Goal: Task Accomplishment & Management: Manage account settings

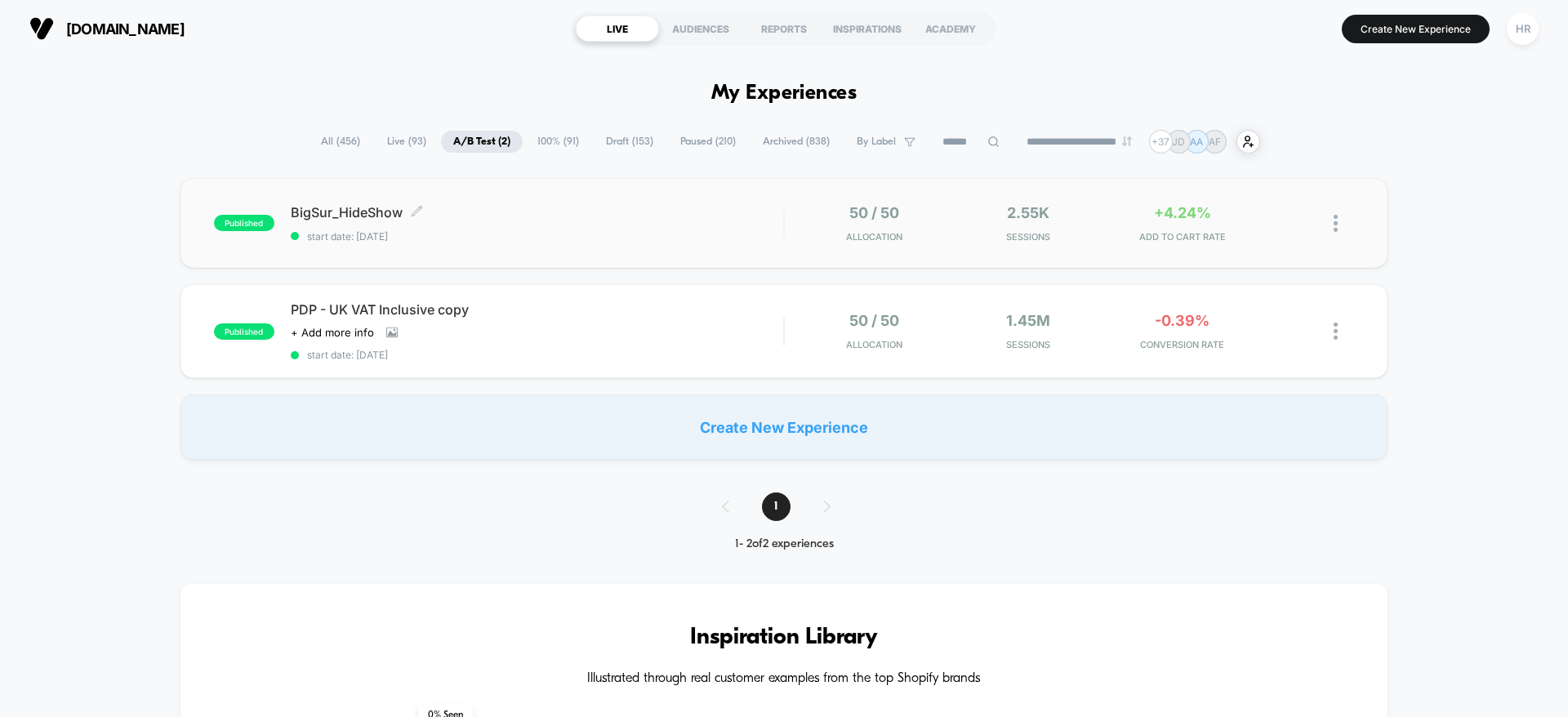
click at [651, 217] on span "BigSur_HideShow Click to edit experience details" at bounding box center [537, 213] width 493 height 17
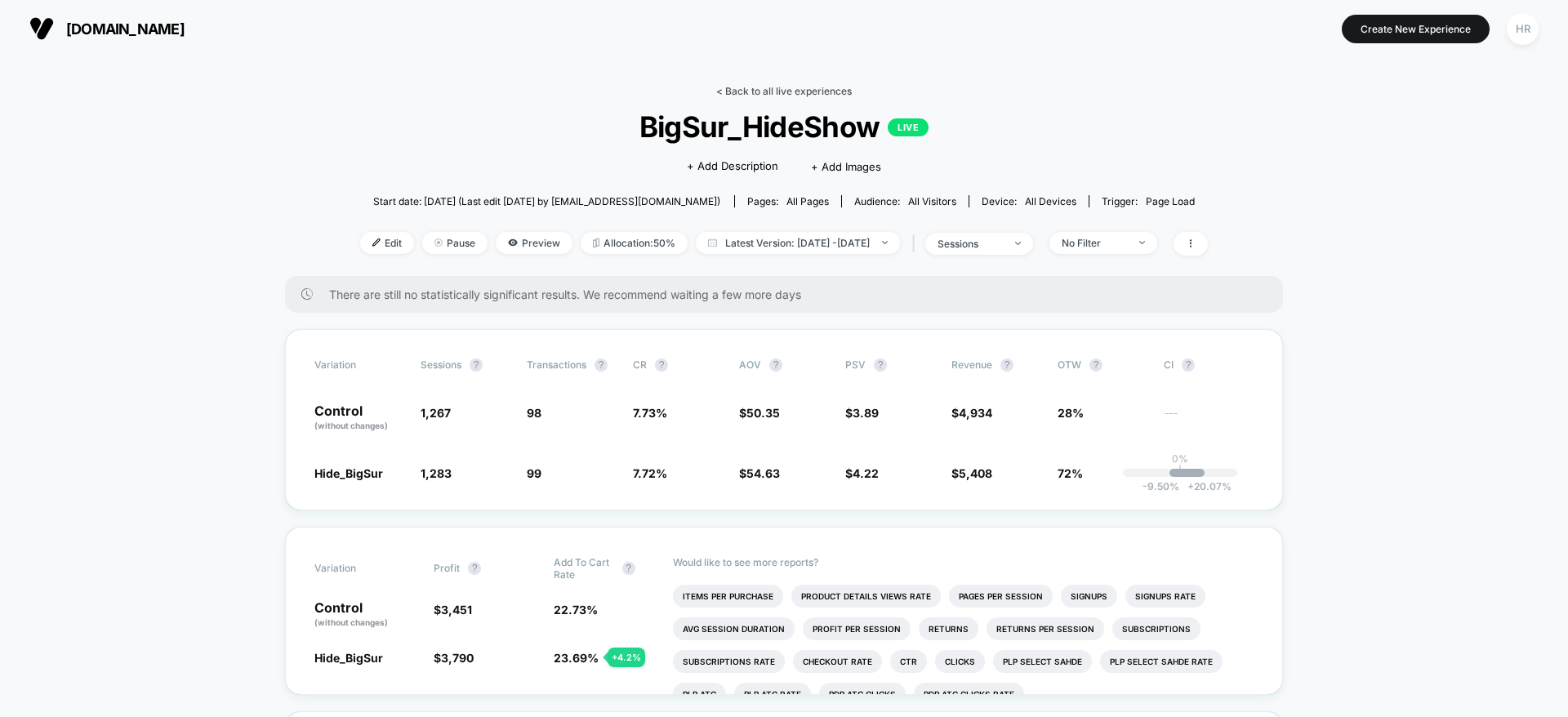
click at [777, 90] on link "< Back to all live experiences" at bounding box center [784, 91] width 135 height 13
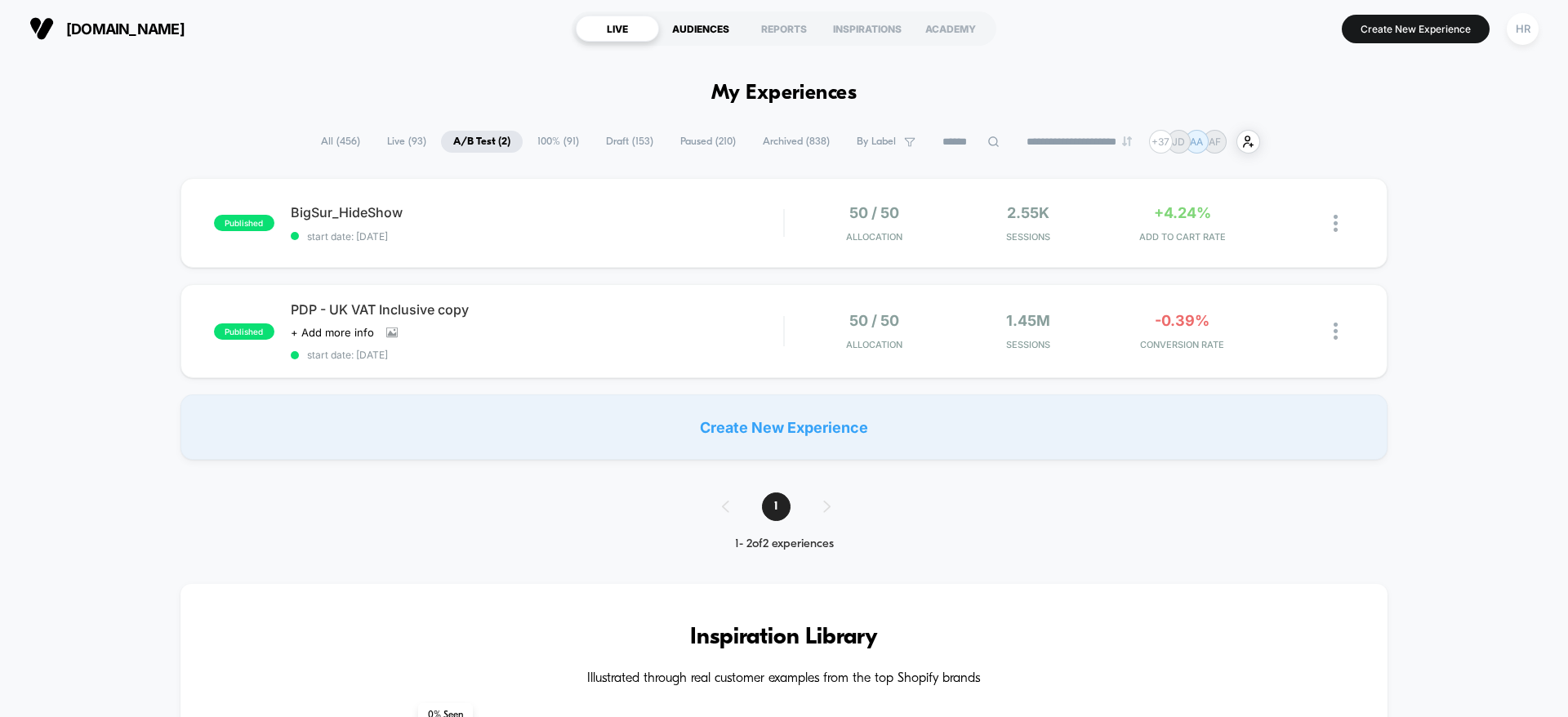
click at [704, 27] on div "AUDIENCES" at bounding box center [701, 28] width 84 height 26
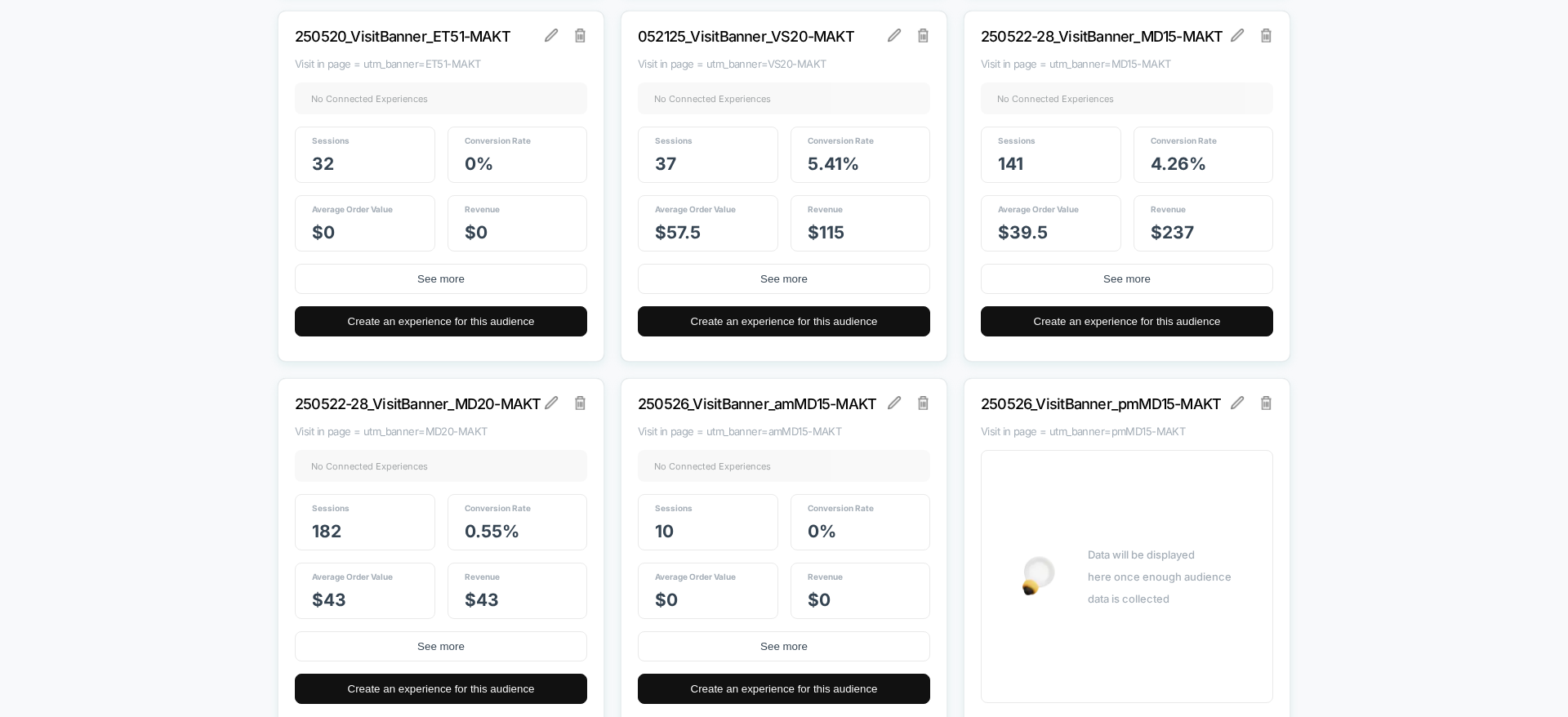
scroll to position [4645, 0]
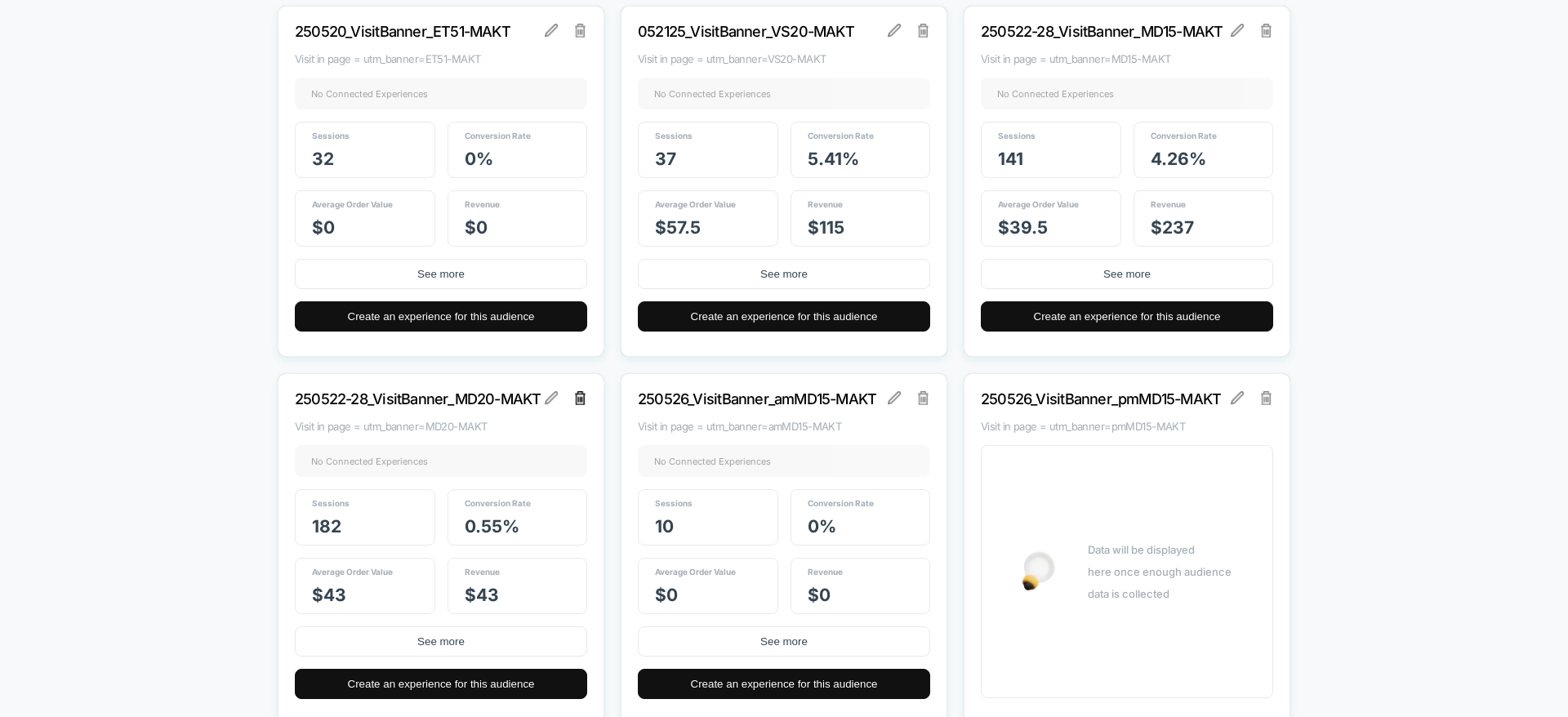
click at [579, 399] on img at bounding box center [580, 398] width 12 height 13
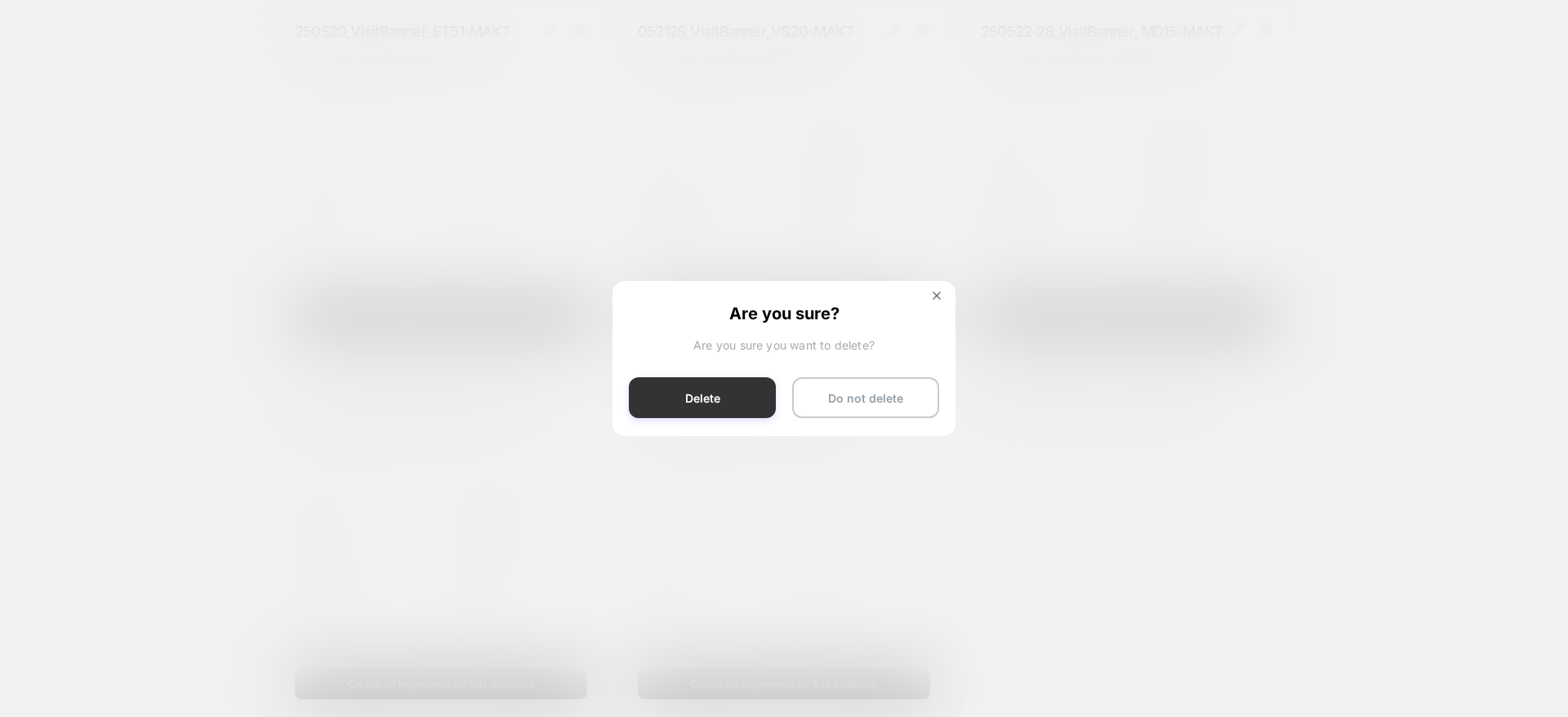
click at [721, 399] on button "Delete" at bounding box center [702, 397] width 147 height 41
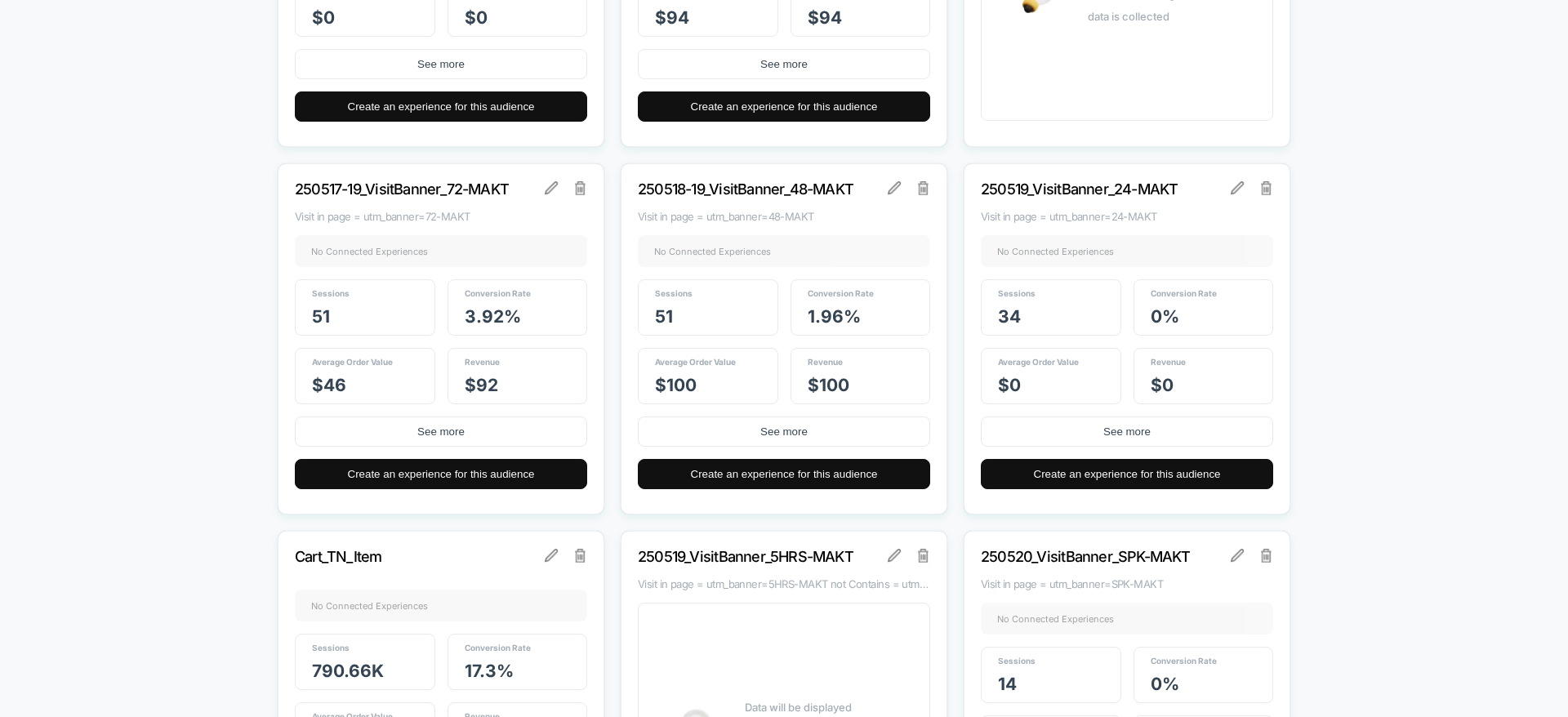
scroll to position [3751, 0]
click at [580, 191] on img at bounding box center [580, 188] width 12 height 13
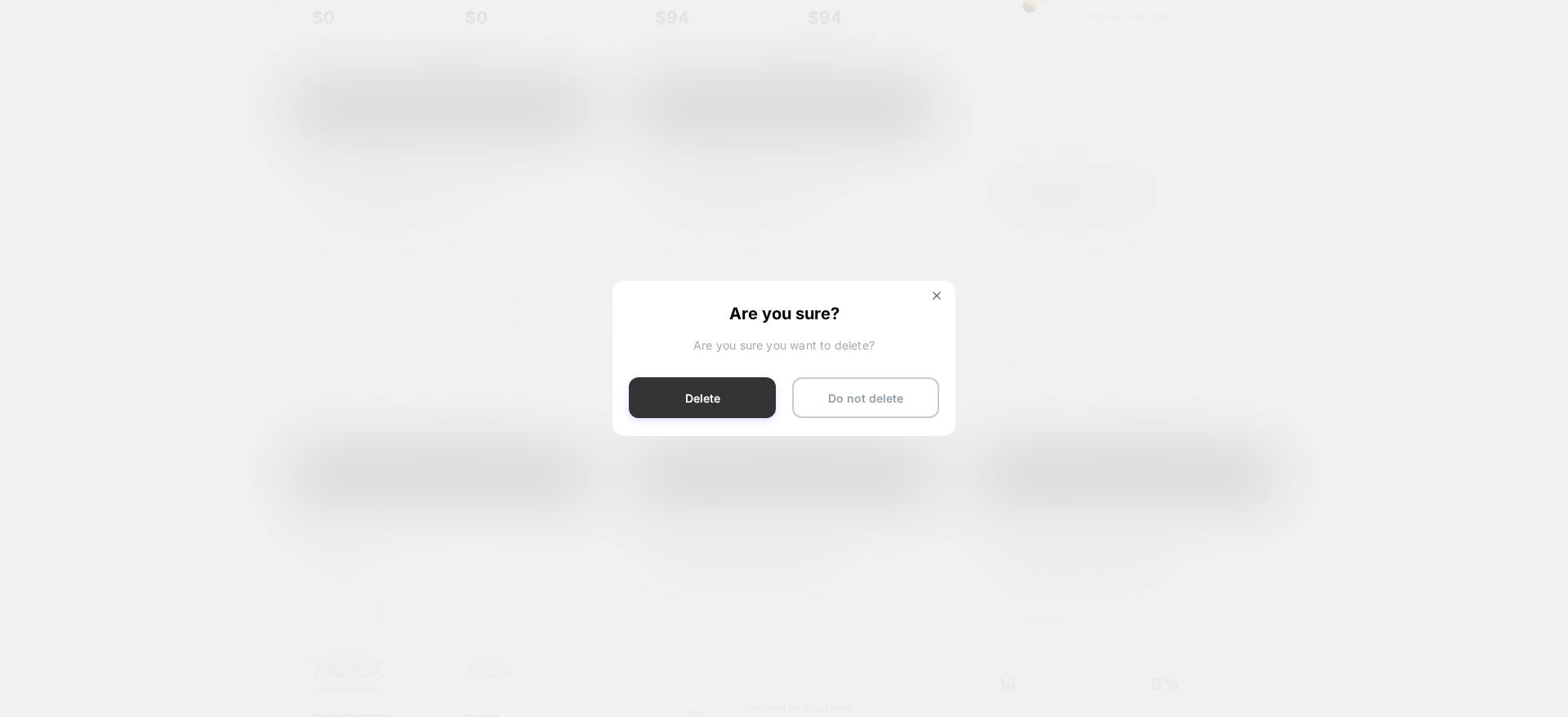
click at [708, 397] on button "Delete" at bounding box center [702, 397] width 147 height 41
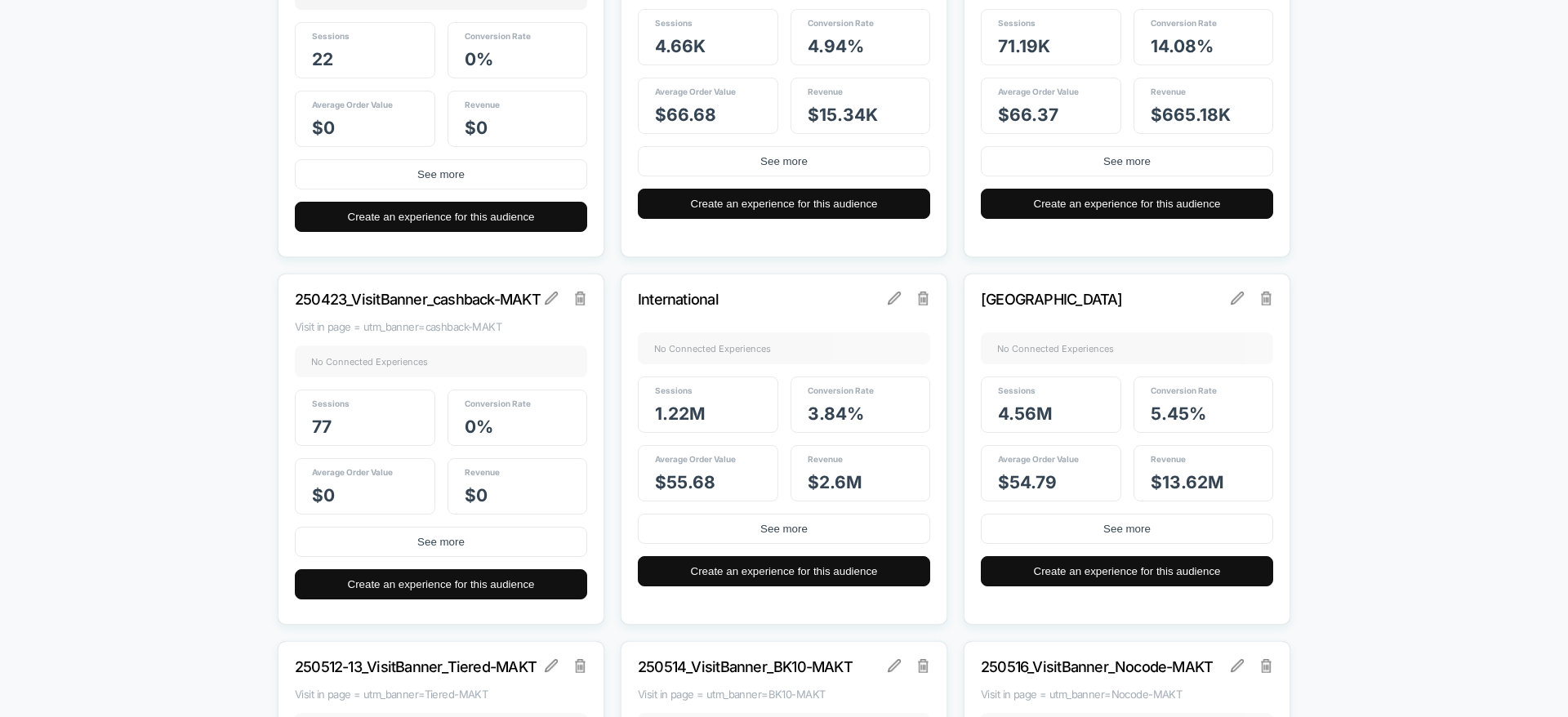
scroll to position [3404, 0]
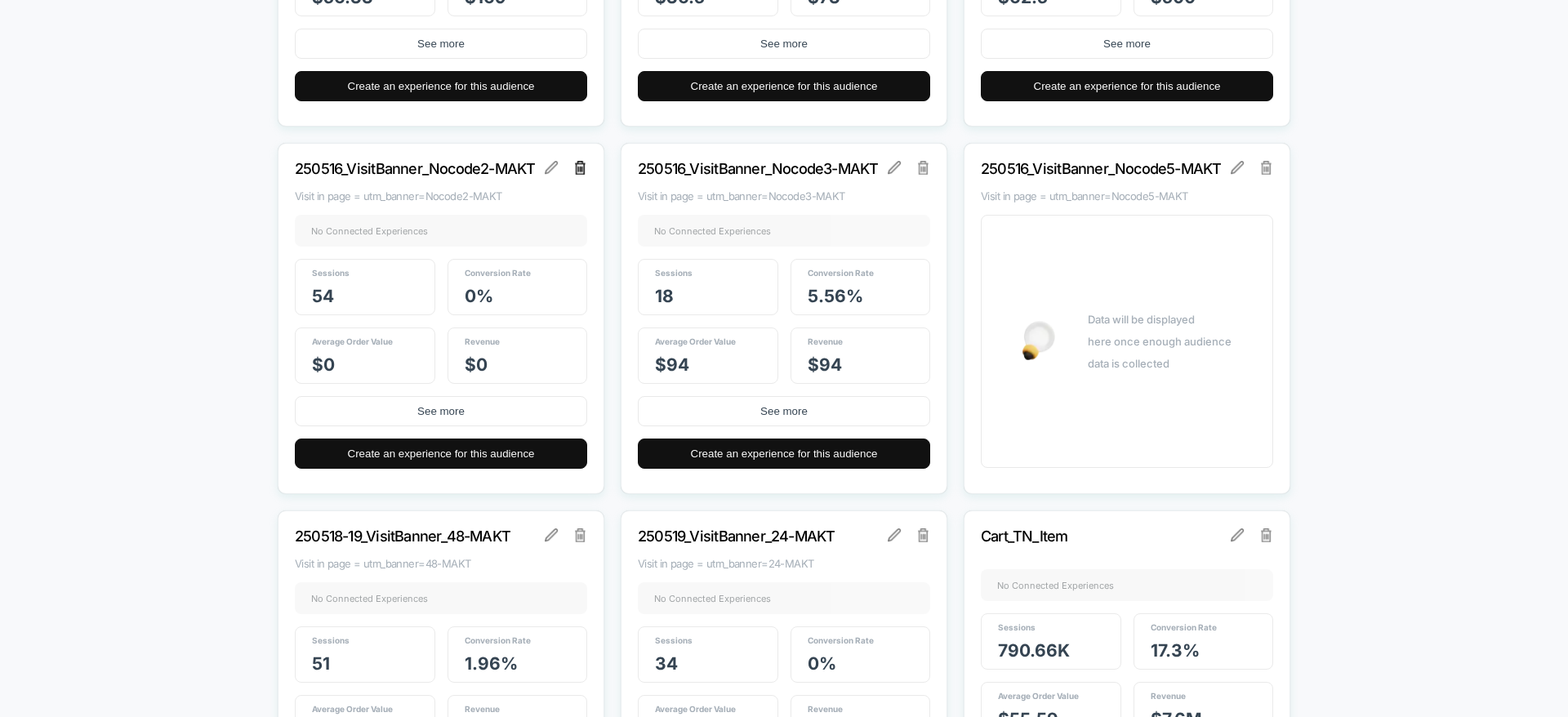
click at [580, 166] on img at bounding box center [580, 167] width 12 height 13
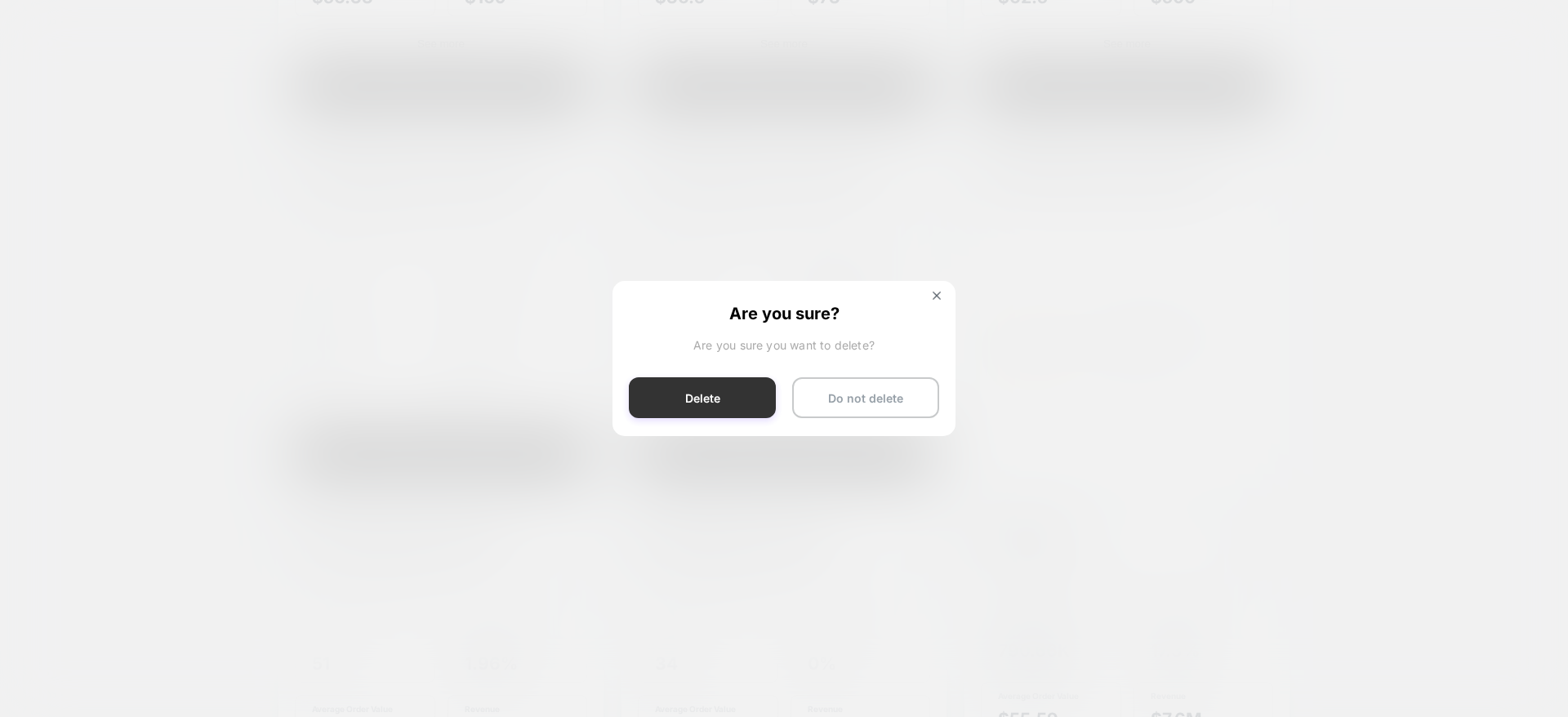
click at [724, 392] on button "Delete" at bounding box center [702, 397] width 147 height 41
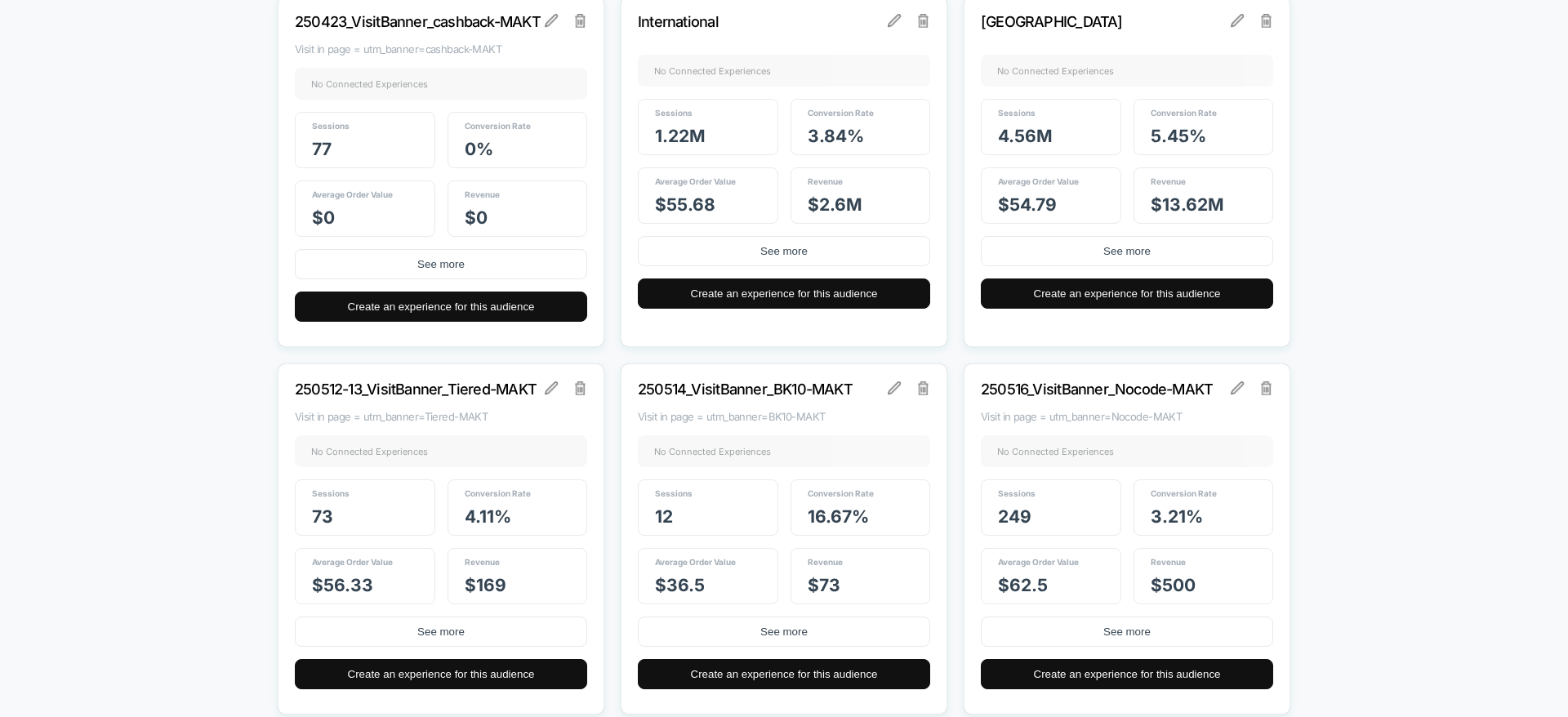
scroll to position [2815, 0]
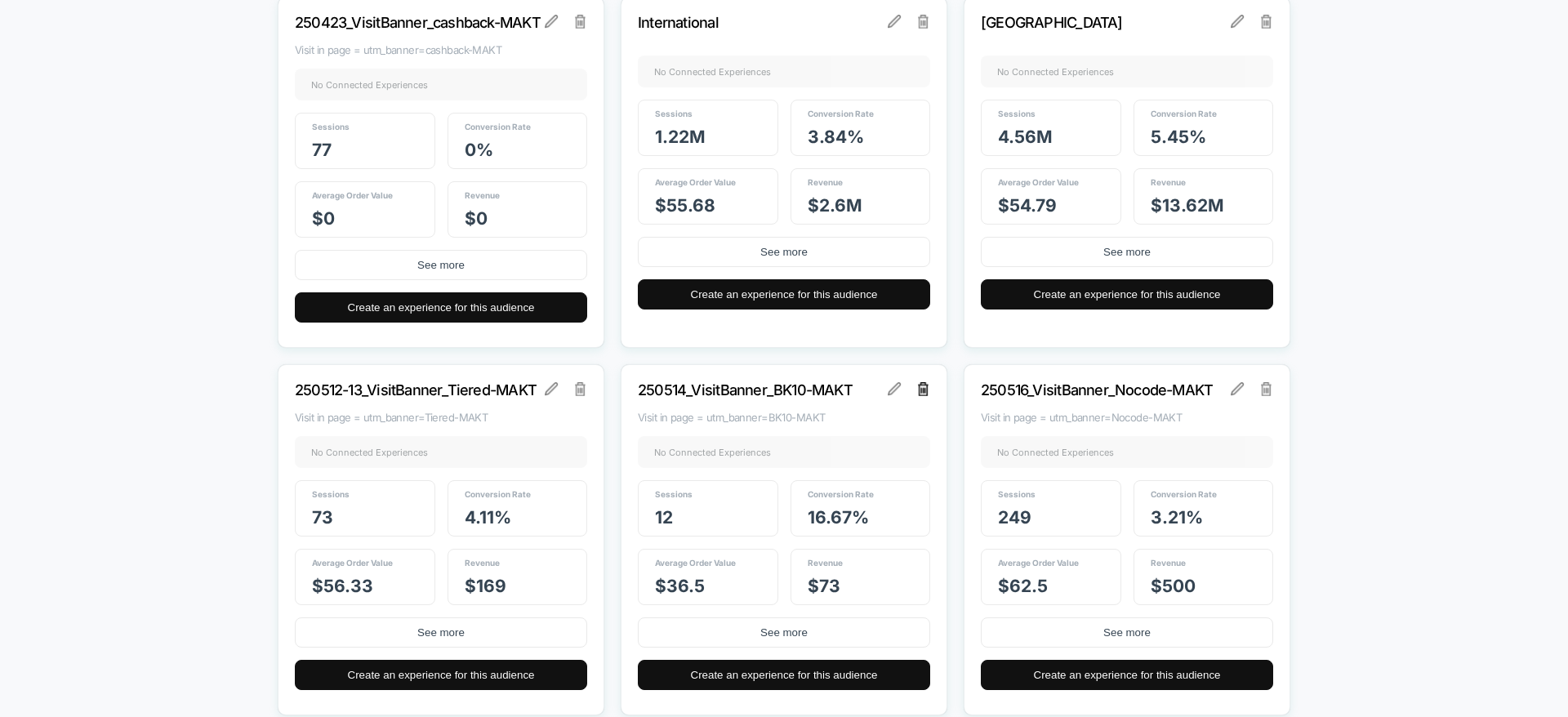
click at [926, 390] on img at bounding box center [924, 389] width 12 height 13
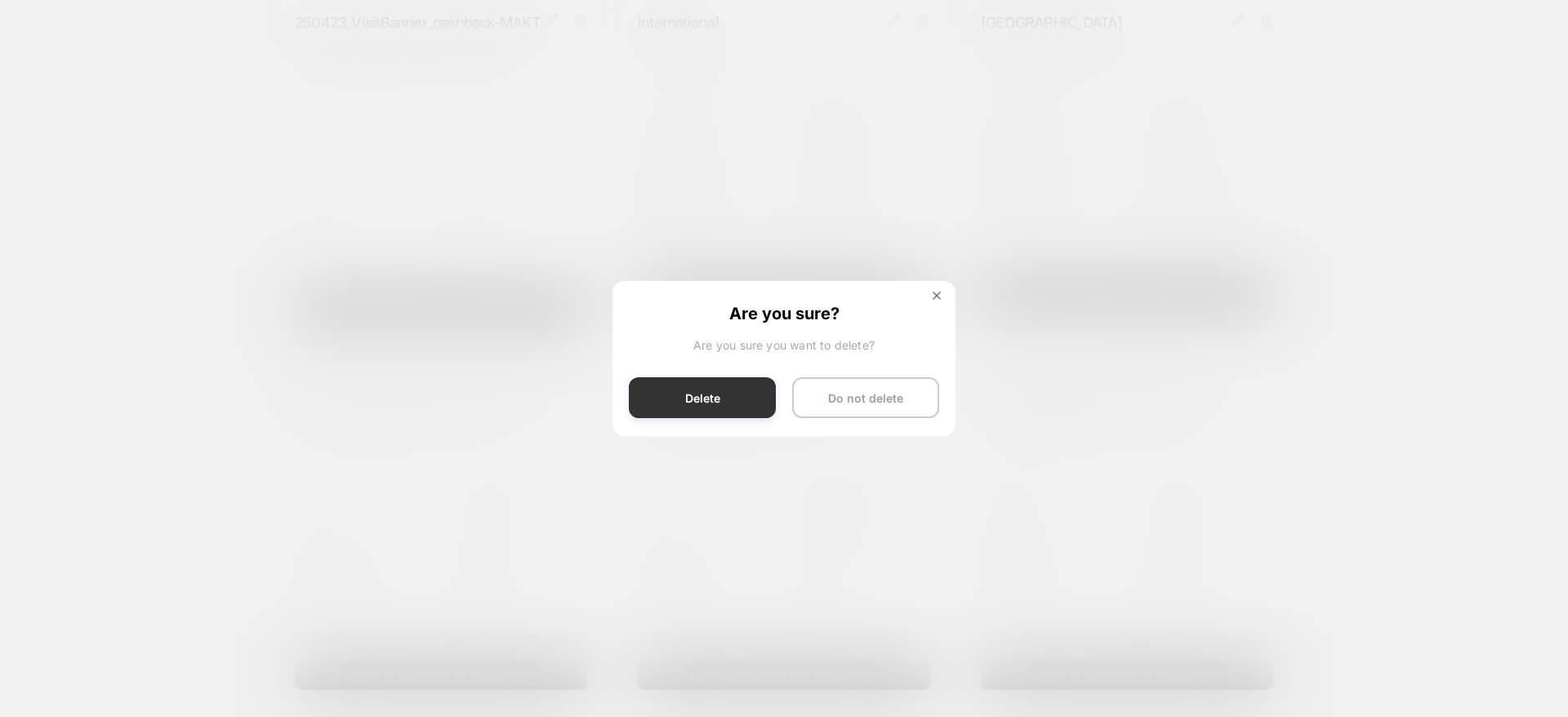
click at [692, 397] on button "Delete" at bounding box center [702, 397] width 147 height 41
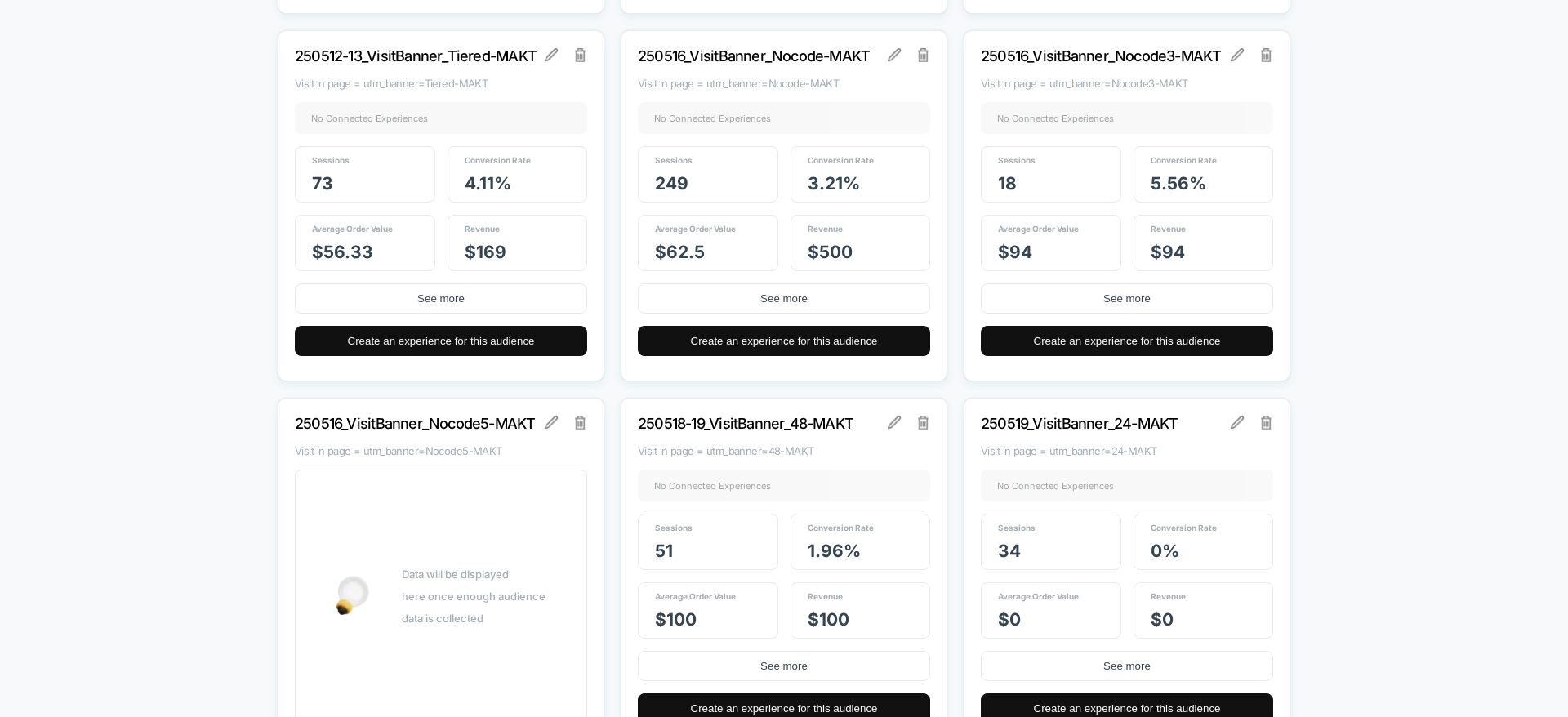
scroll to position [3149, 0]
click at [927, 61] on img at bounding box center [924, 55] width 12 height 13
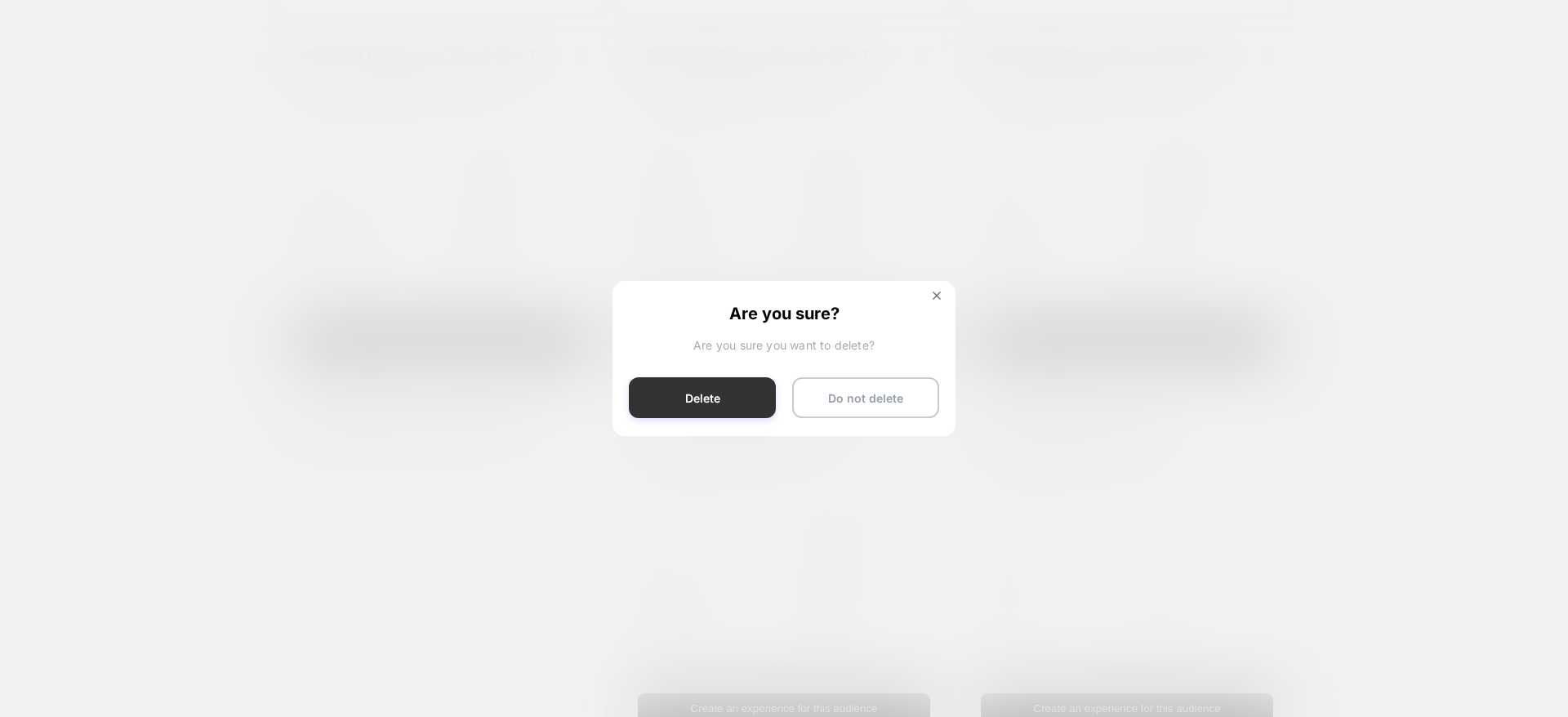
click at [662, 383] on button "Delete" at bounding box center [702, 397] width 147 height 41
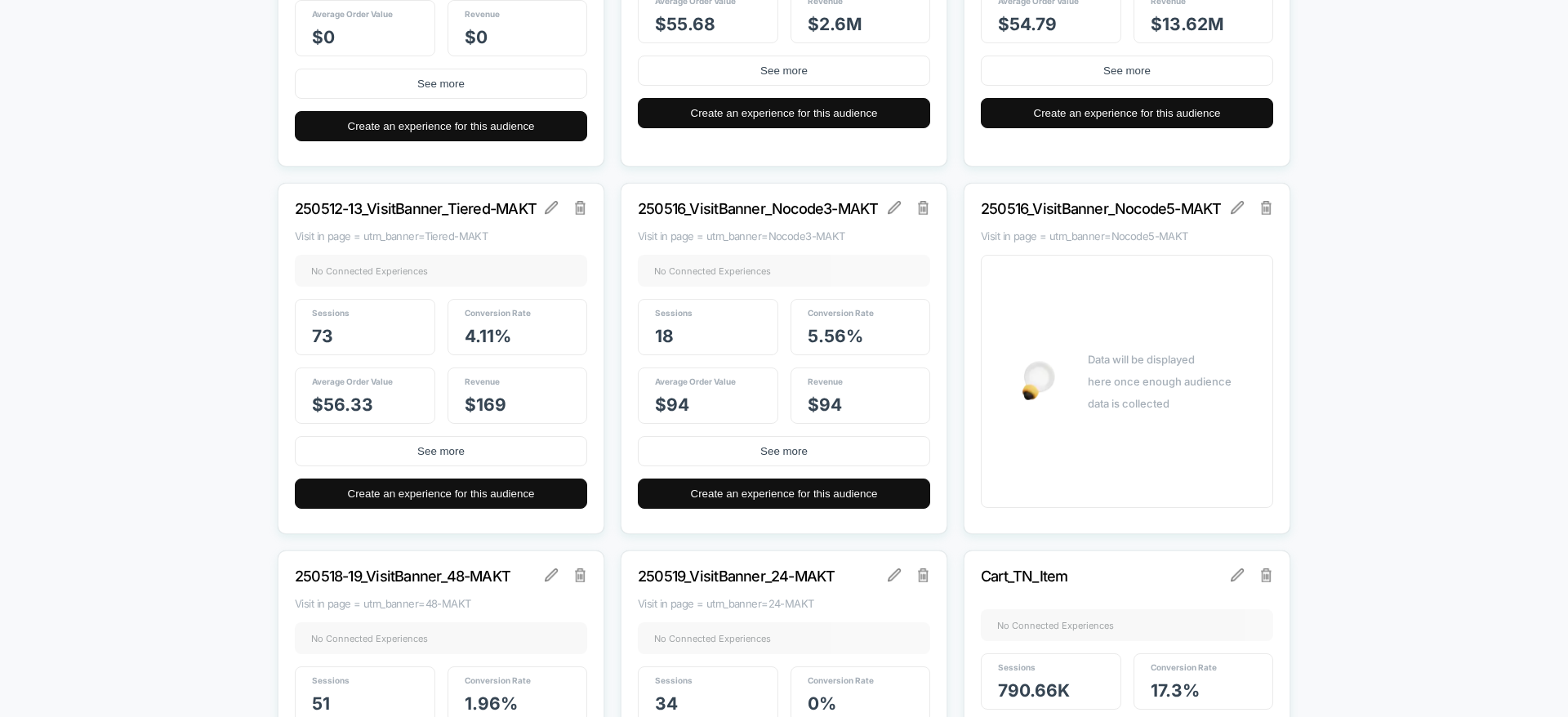
scroll to position [2998, 0]
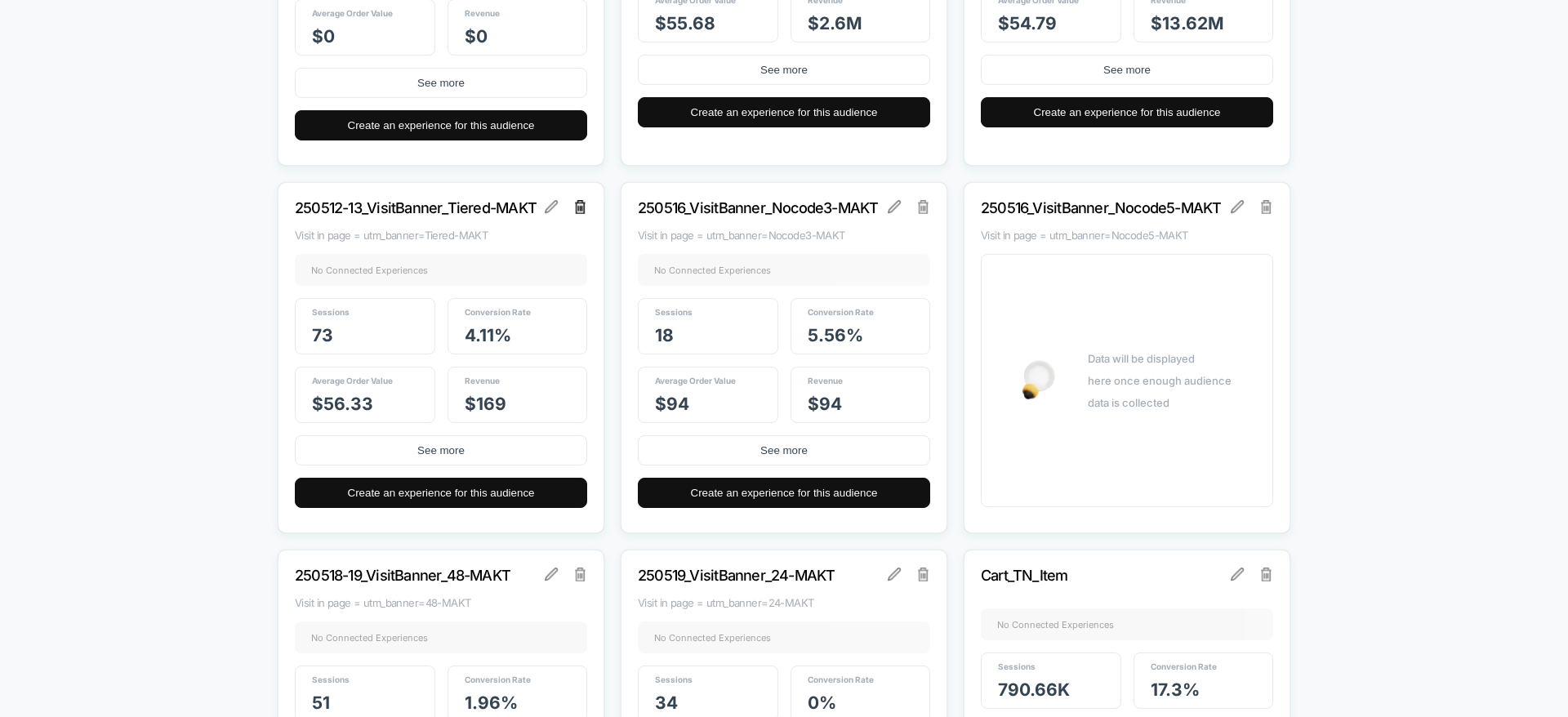
click at [580, 211] on img at bounding box center [580, 207] width 12 height 13
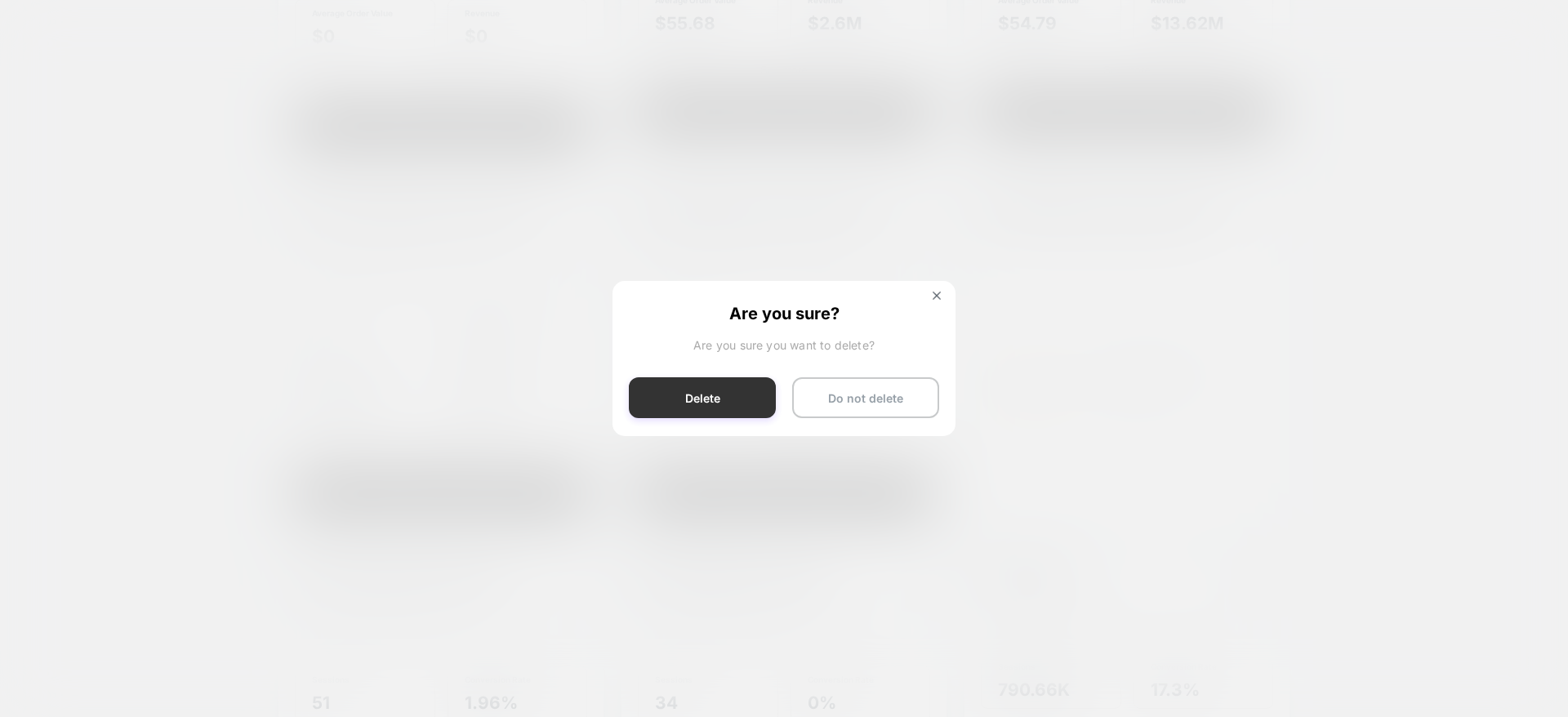
click at [738, 407] on button "Delete" at bounding box center [702, 397] width 147 height 41
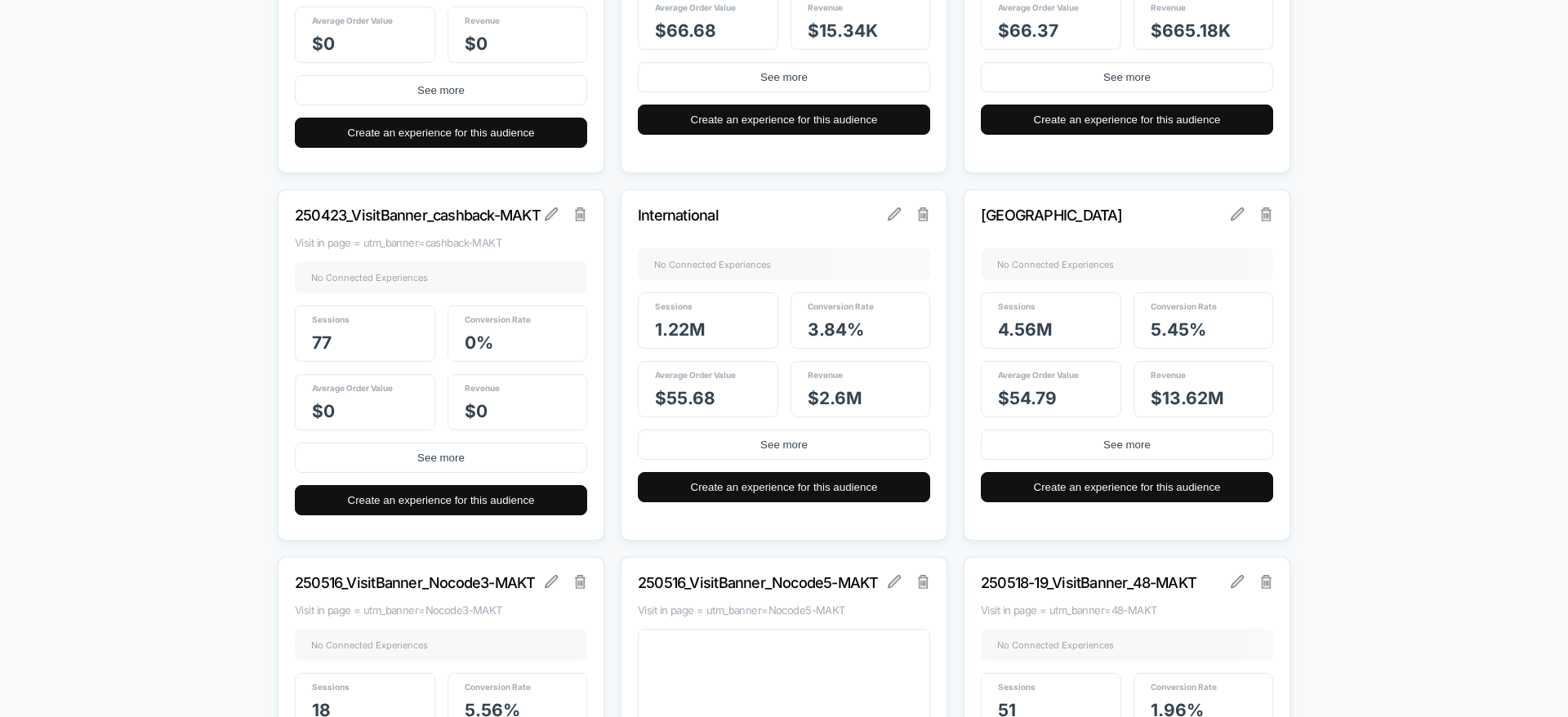
scroll to position [2622, 0]
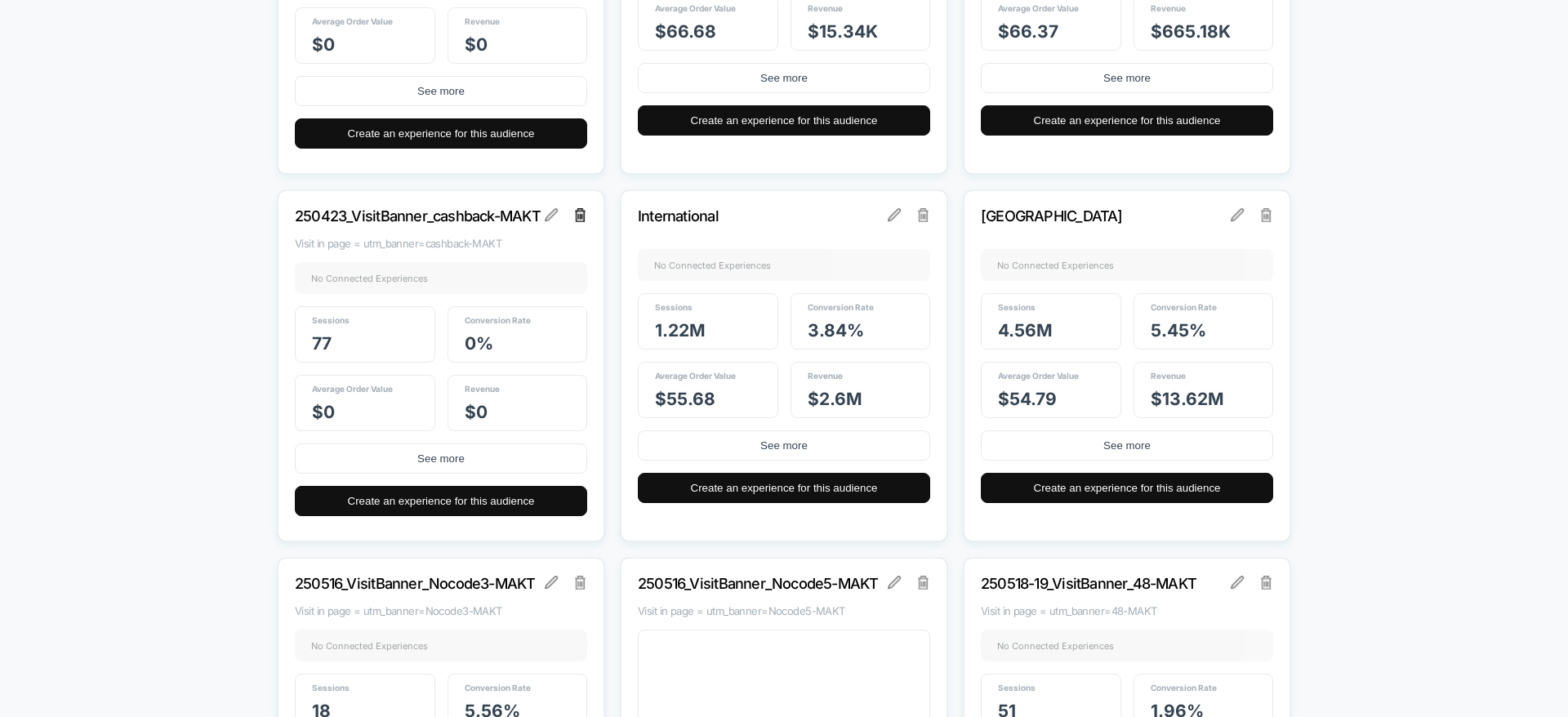
click at [580, 217] on img at bounding box center [580, 215] width 12 height 13
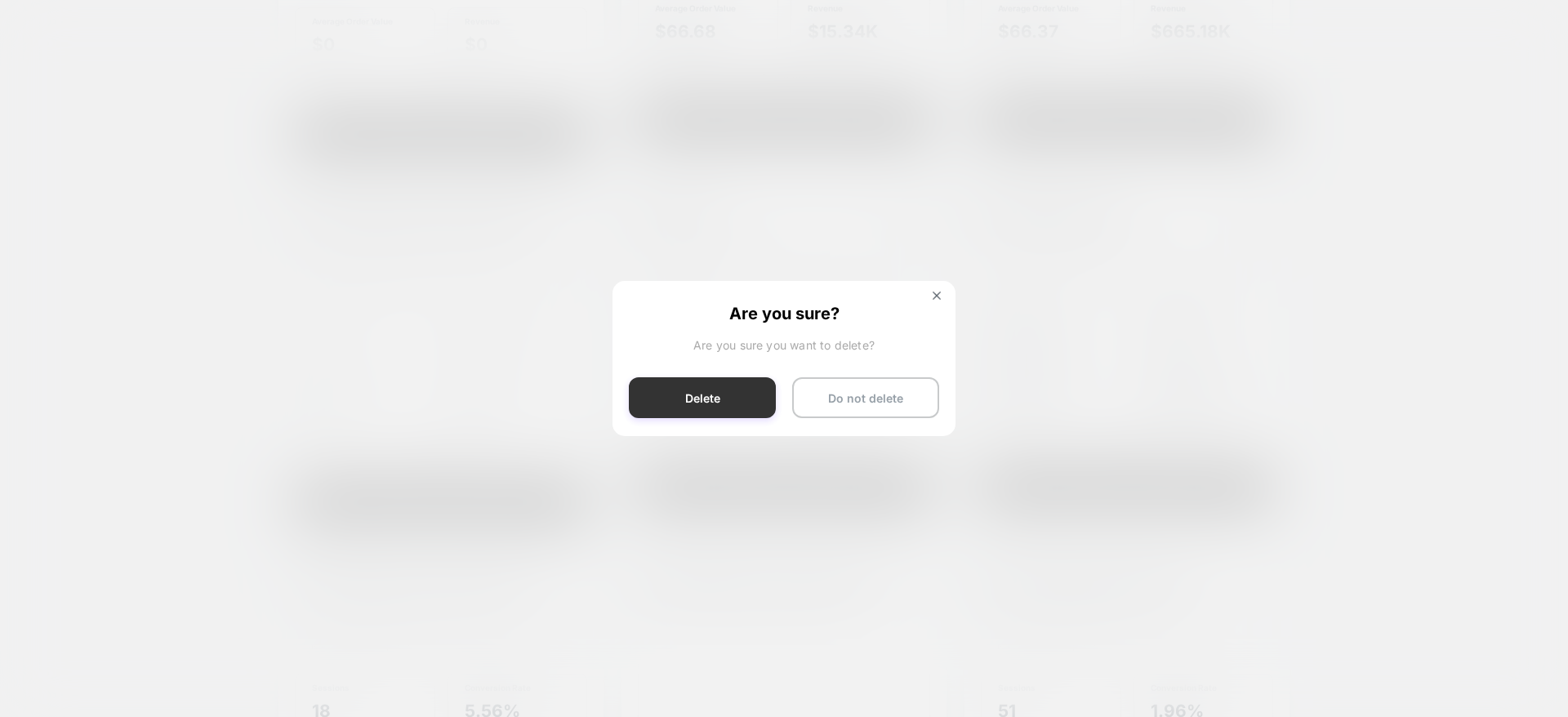
click at [731, 376] on div "Are you sure? Are you sure you want to delete? Delete Do not delete" at bounding box center [784, 358] width 343 height 154
click at [710, 387] on button "Delete" at bounding box center [702, 397] width 147 height 41
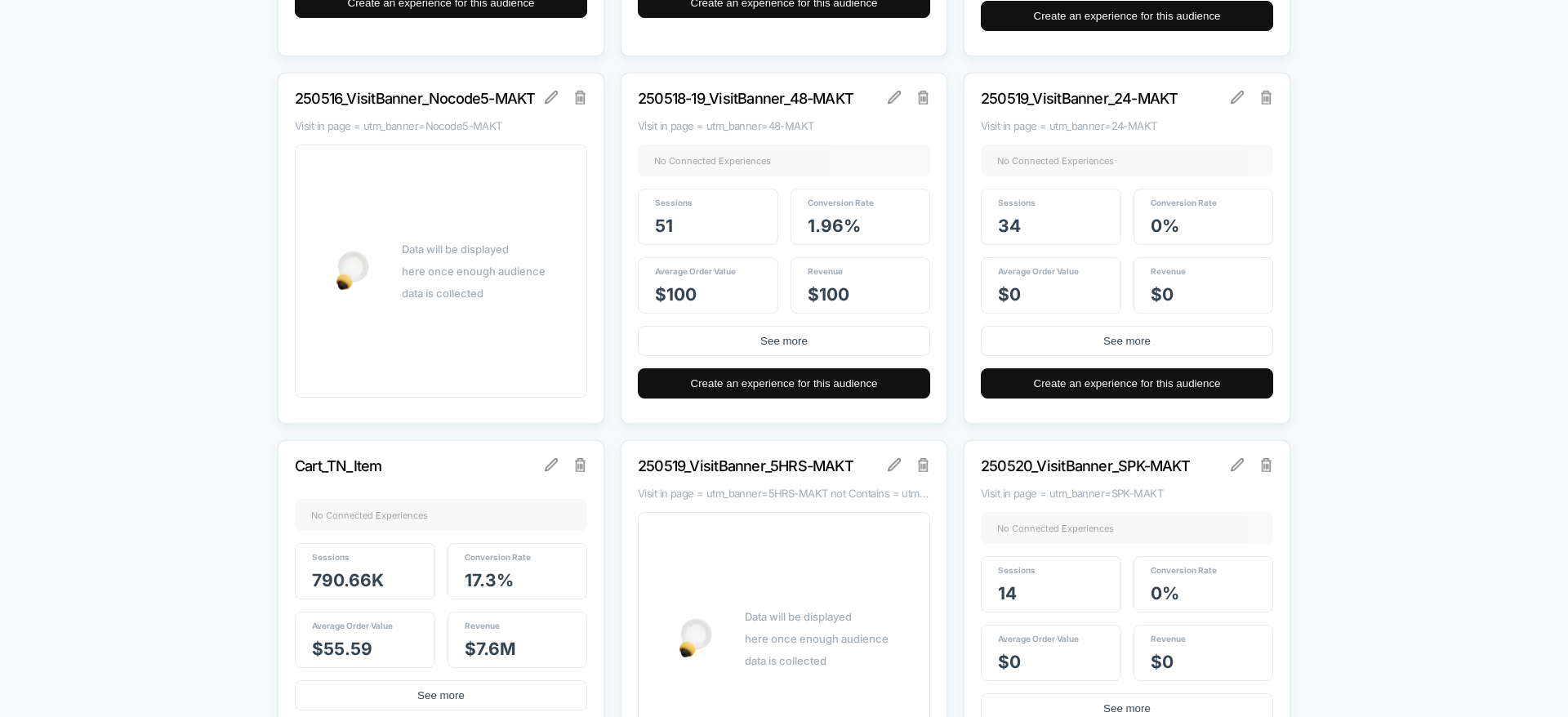
scroll to position [3003, 0]
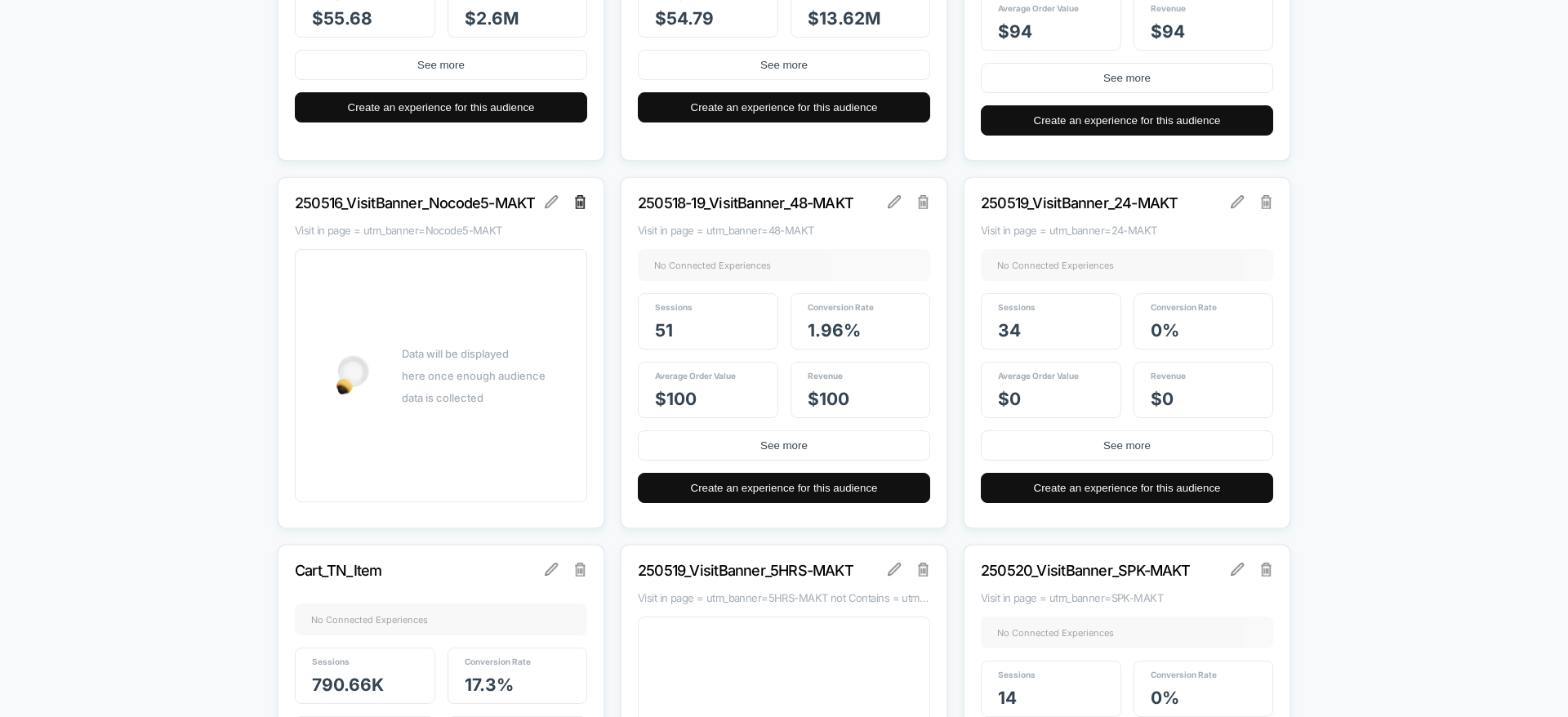
click at [580, 203] on img at bounding box center [580, 202] width 12 height 13
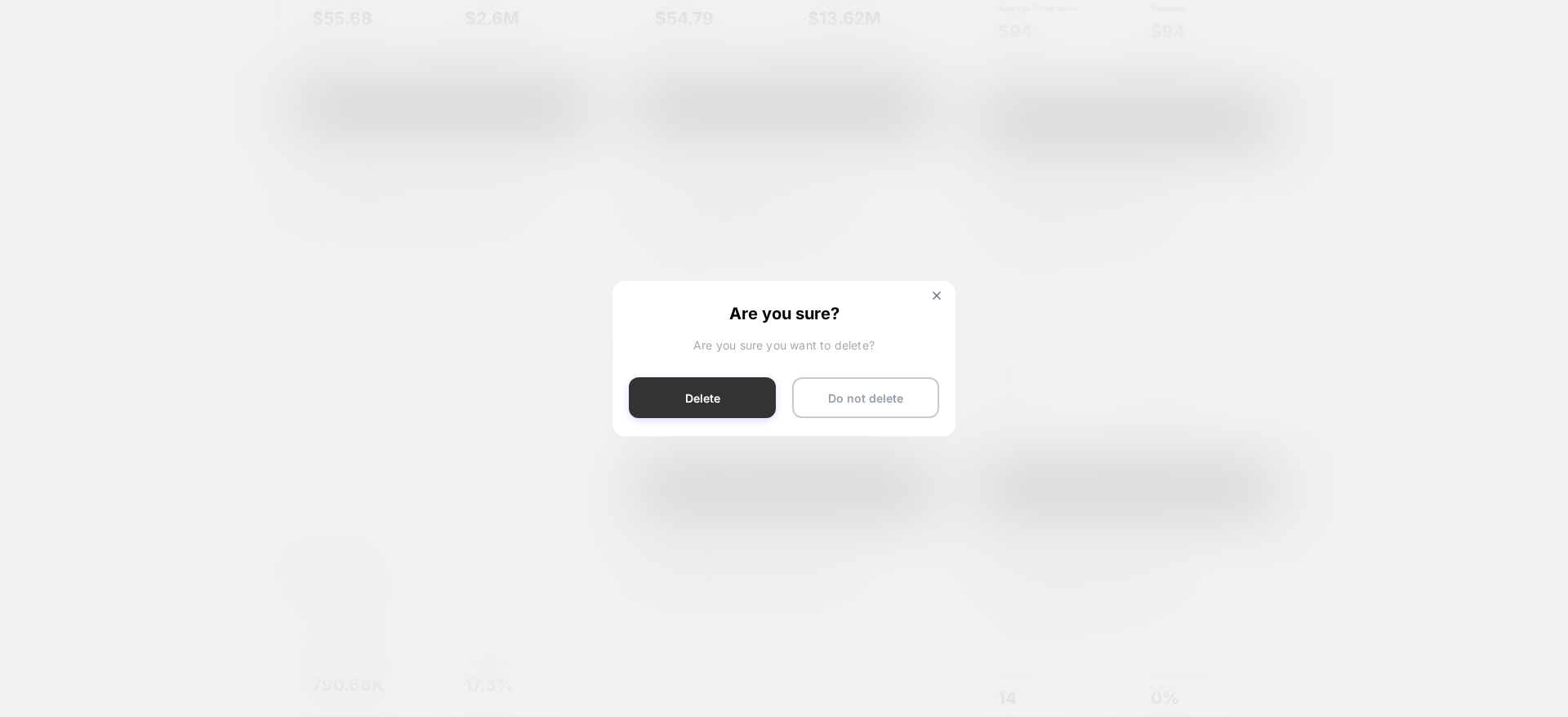
click at [720, 389] on button "Delete" at bounding box center [702, 397] width 147 height 41
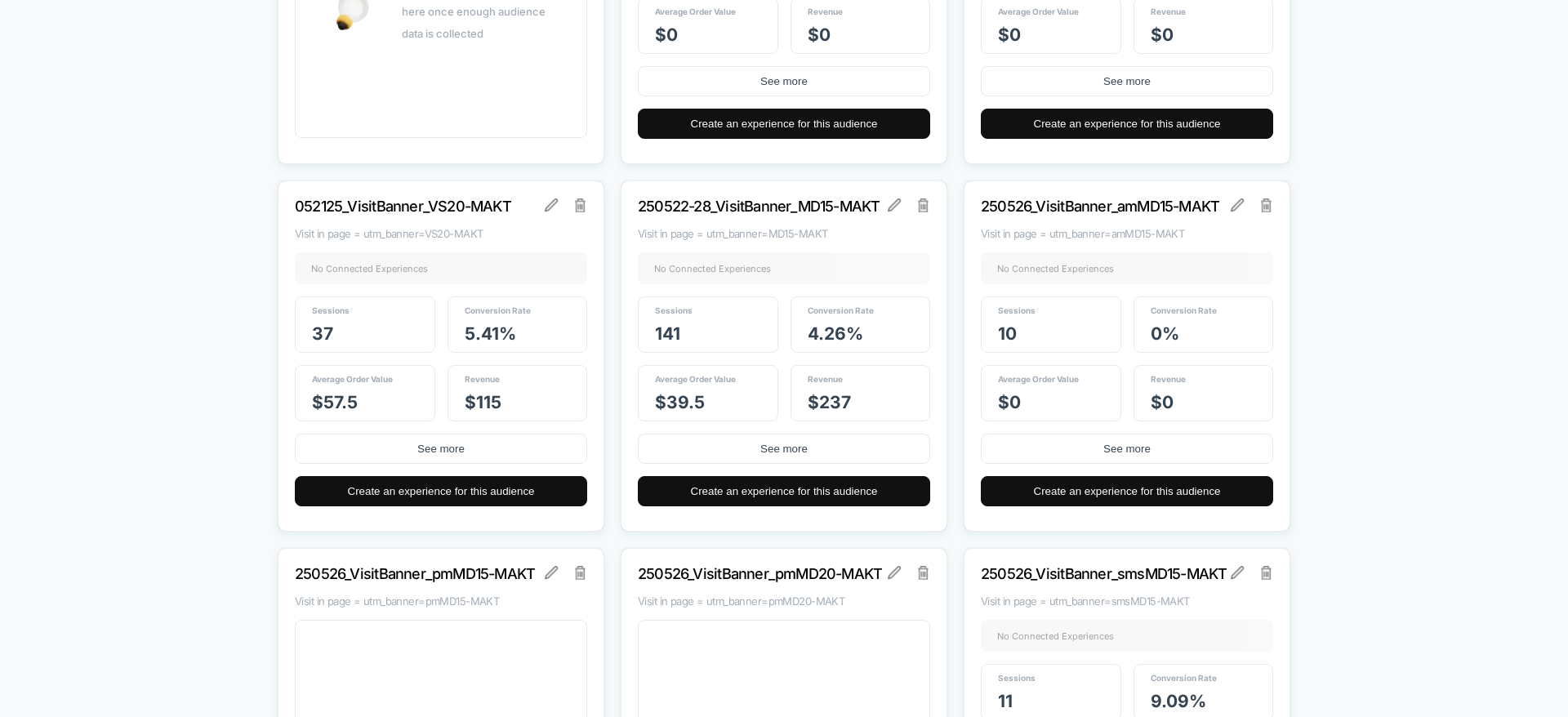
scroll to position [3826, 0]
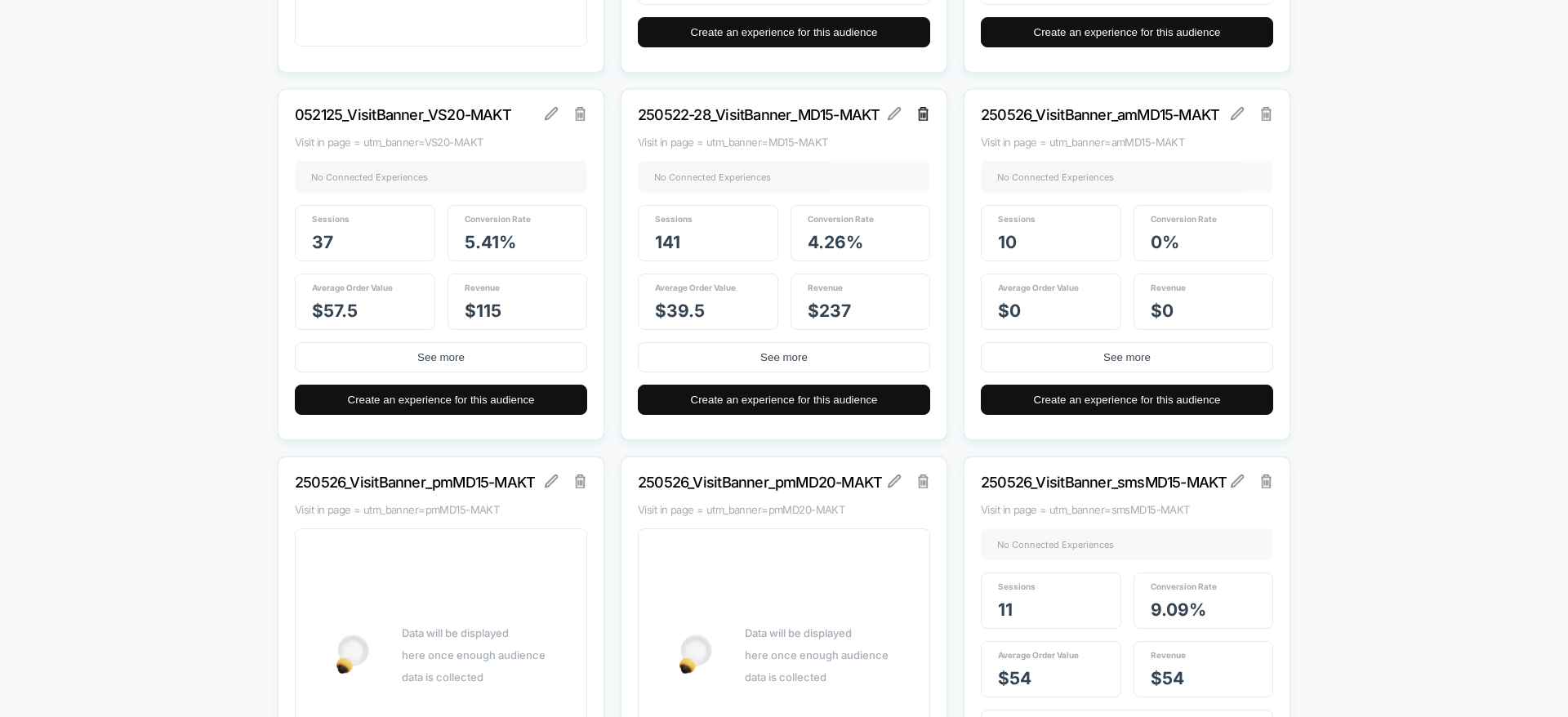
click at [923, 111] on img at bounding box center [924, 114] width 12 height 13
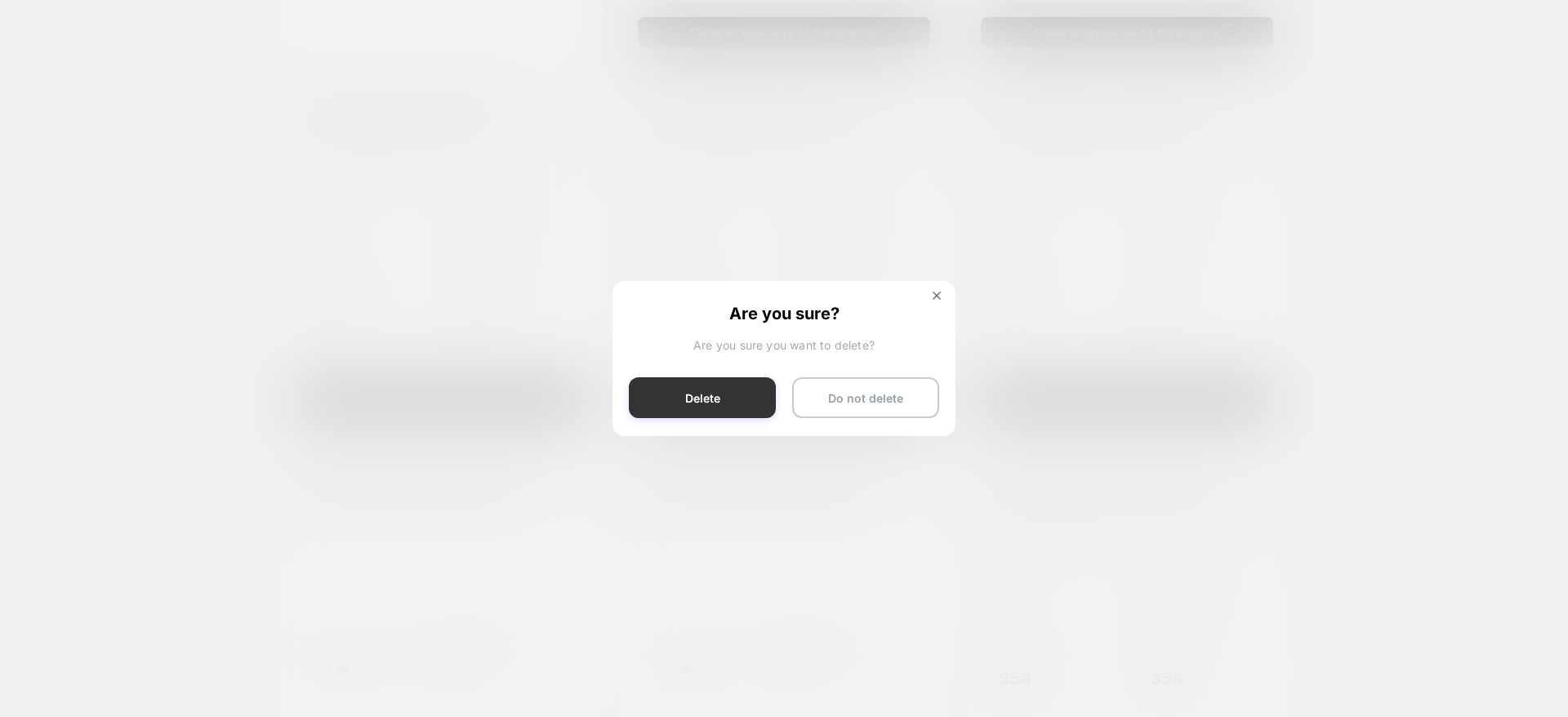
click at [660, 403] on button "Delete" at bounding box center [702, 397] width 147 height 41
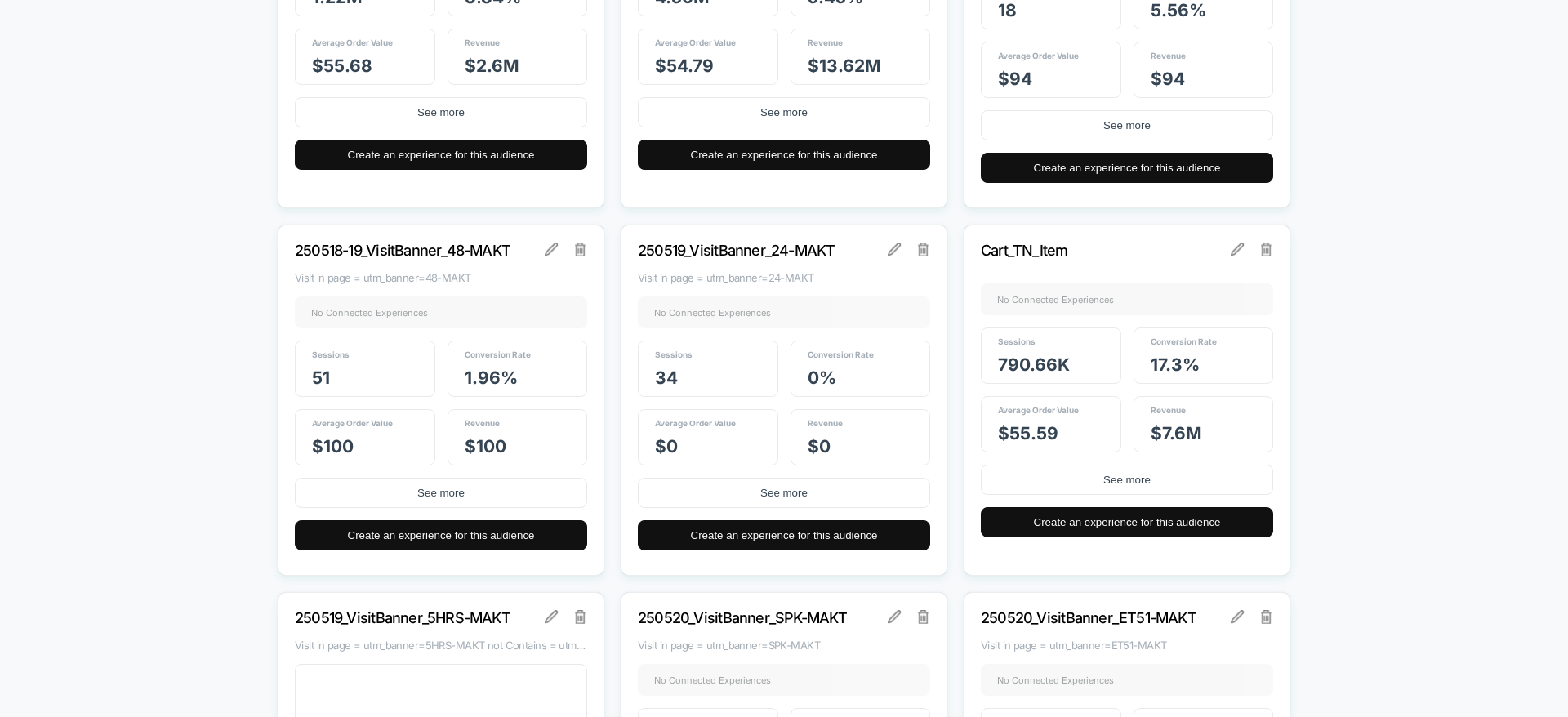
scroll to position [2956, 0]
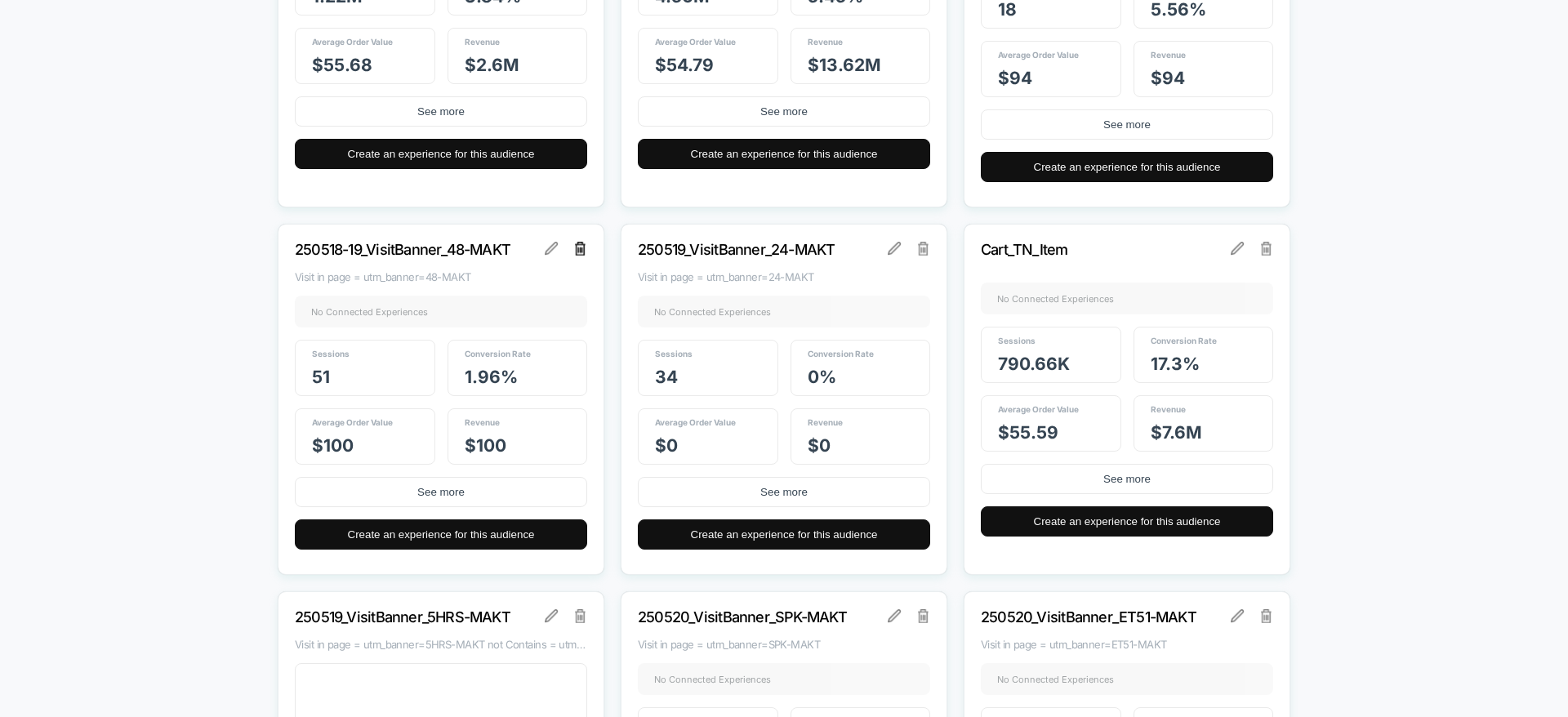
click at [579, 248] on img at bounding box center [580, 248] width 12 height 13
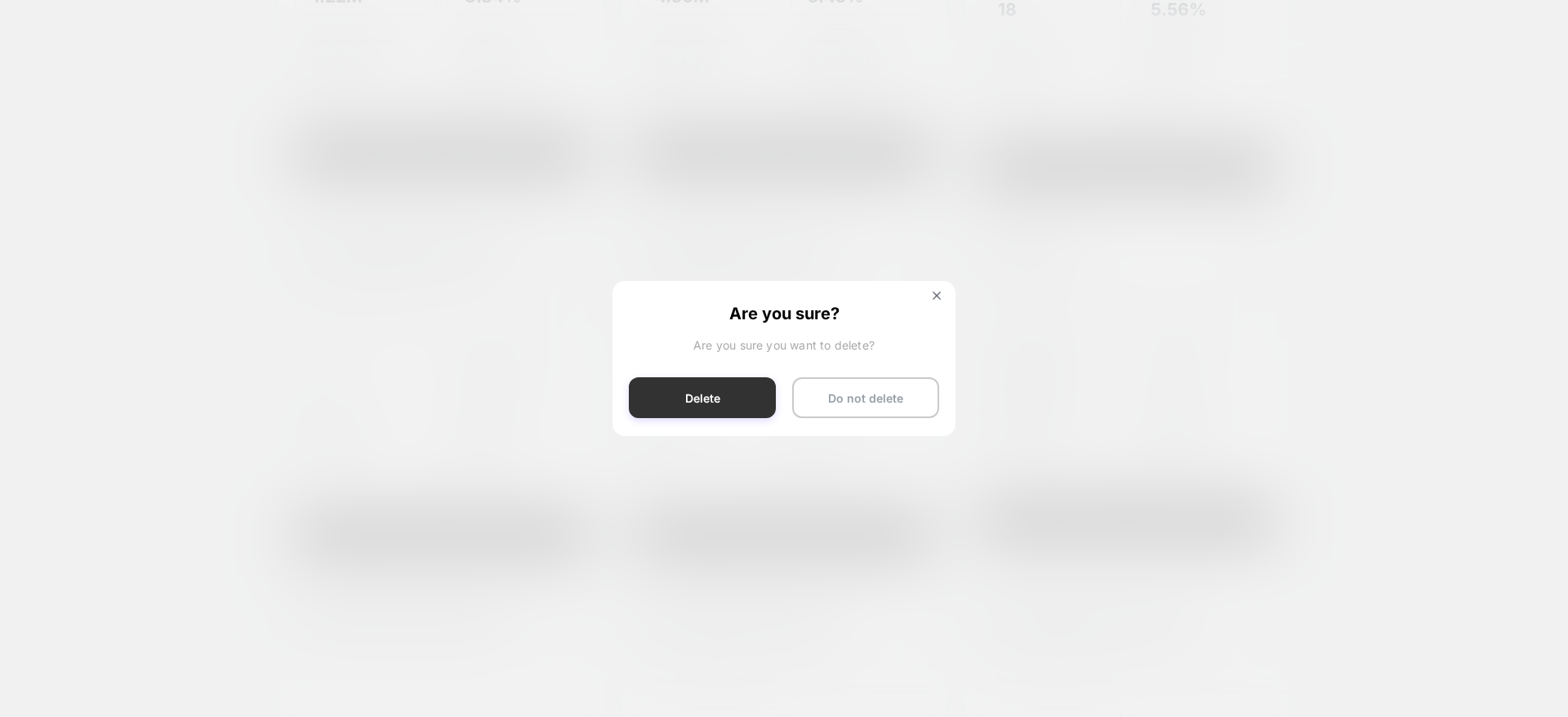
click at [704, 397] on button "Delete" at bounding box center [702, 397] width 147 height 41
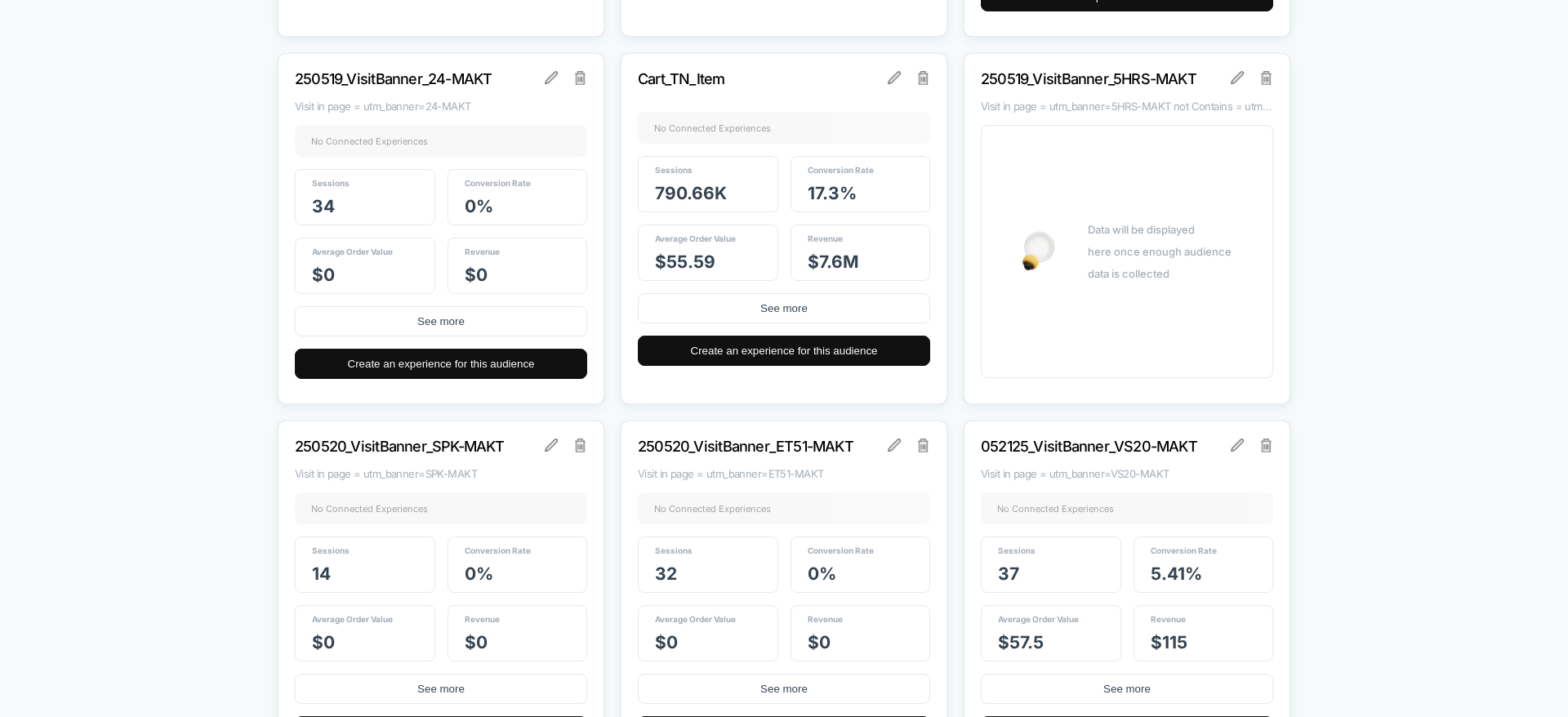
scroll to position [3610, 0]
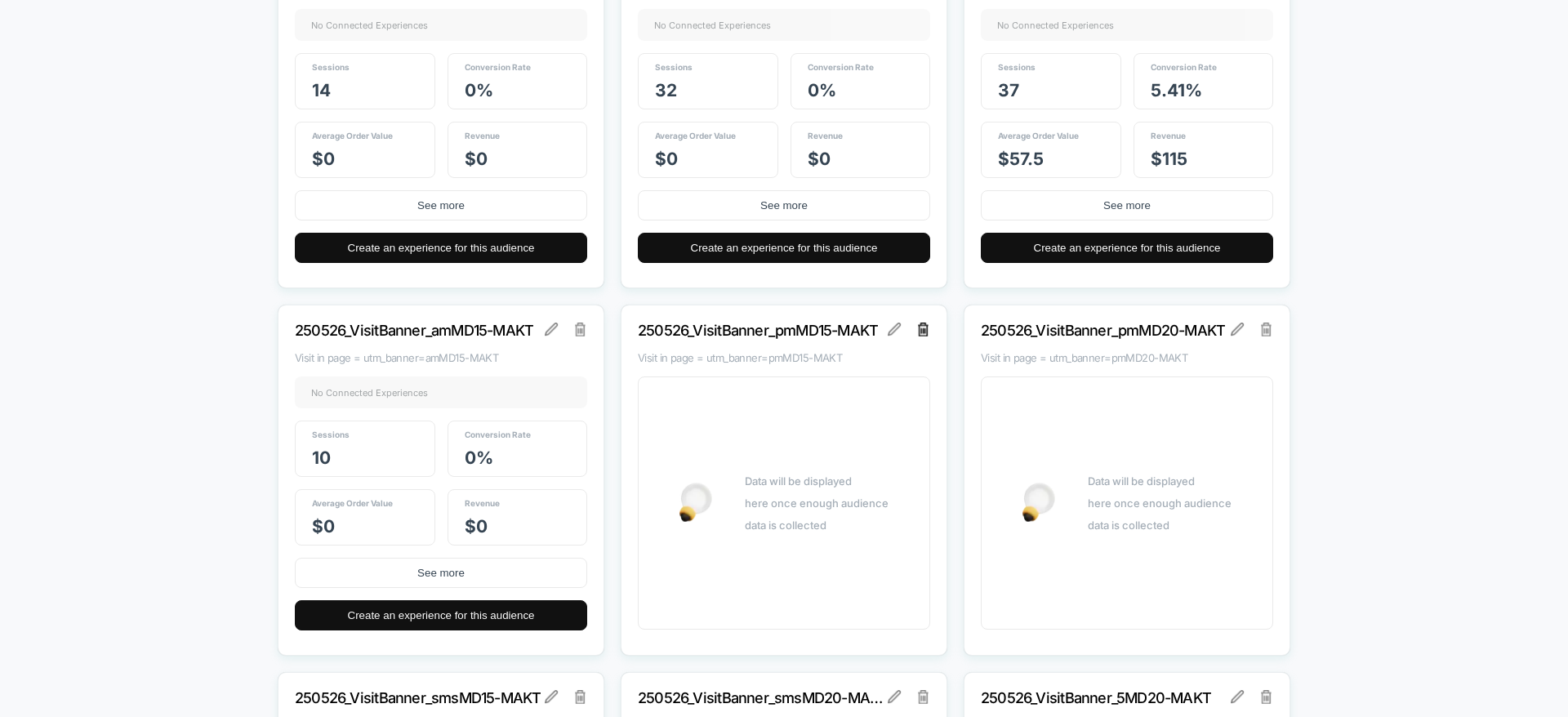
click at [922, 330] on img at bounding box center [924, 330] width 12 height 13
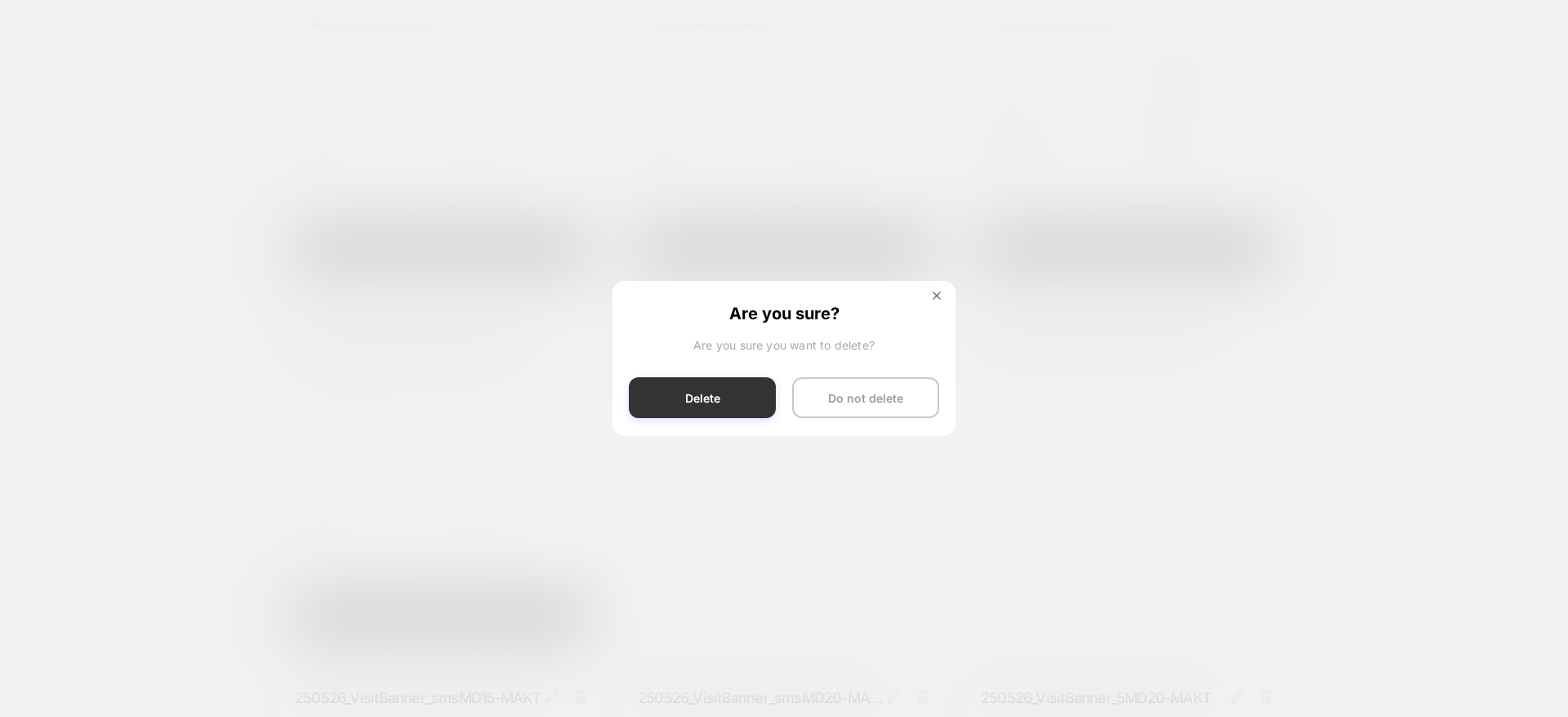
click at [679, 402] on button "Delete" at bounding box center [702, 397] width 147 height 41
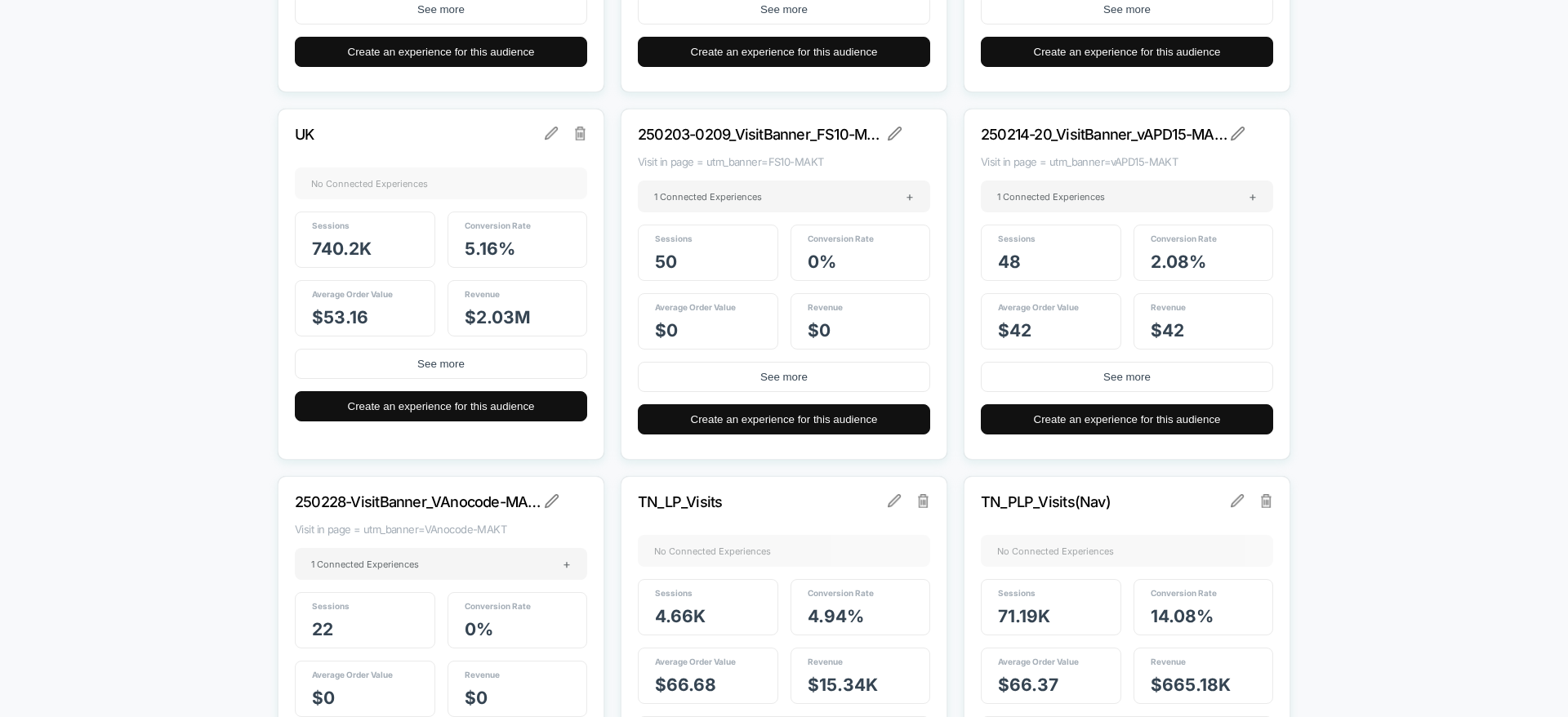
scroll to position [2683, 0]
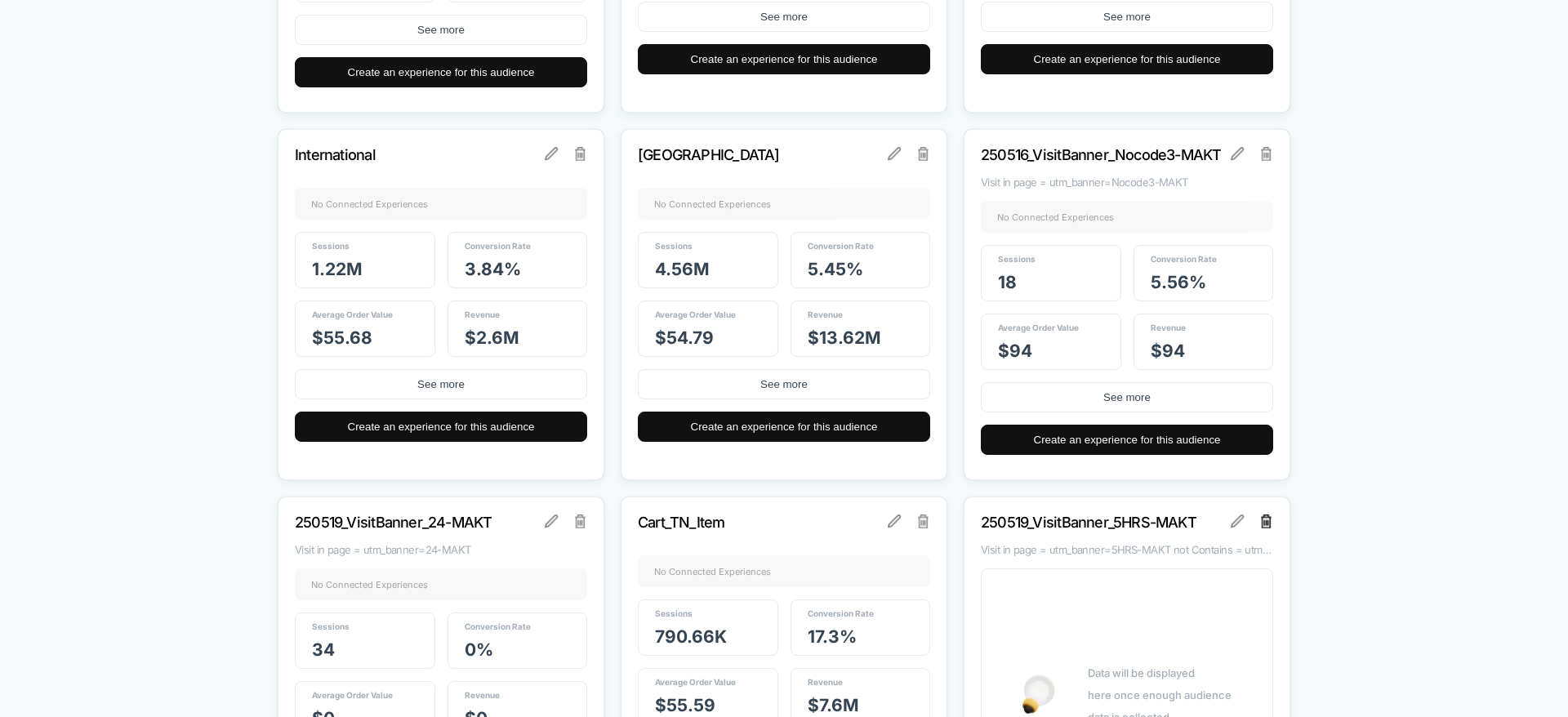
click at [1262, 520] on img at bounding box center [1267, 521] width 12 height 13
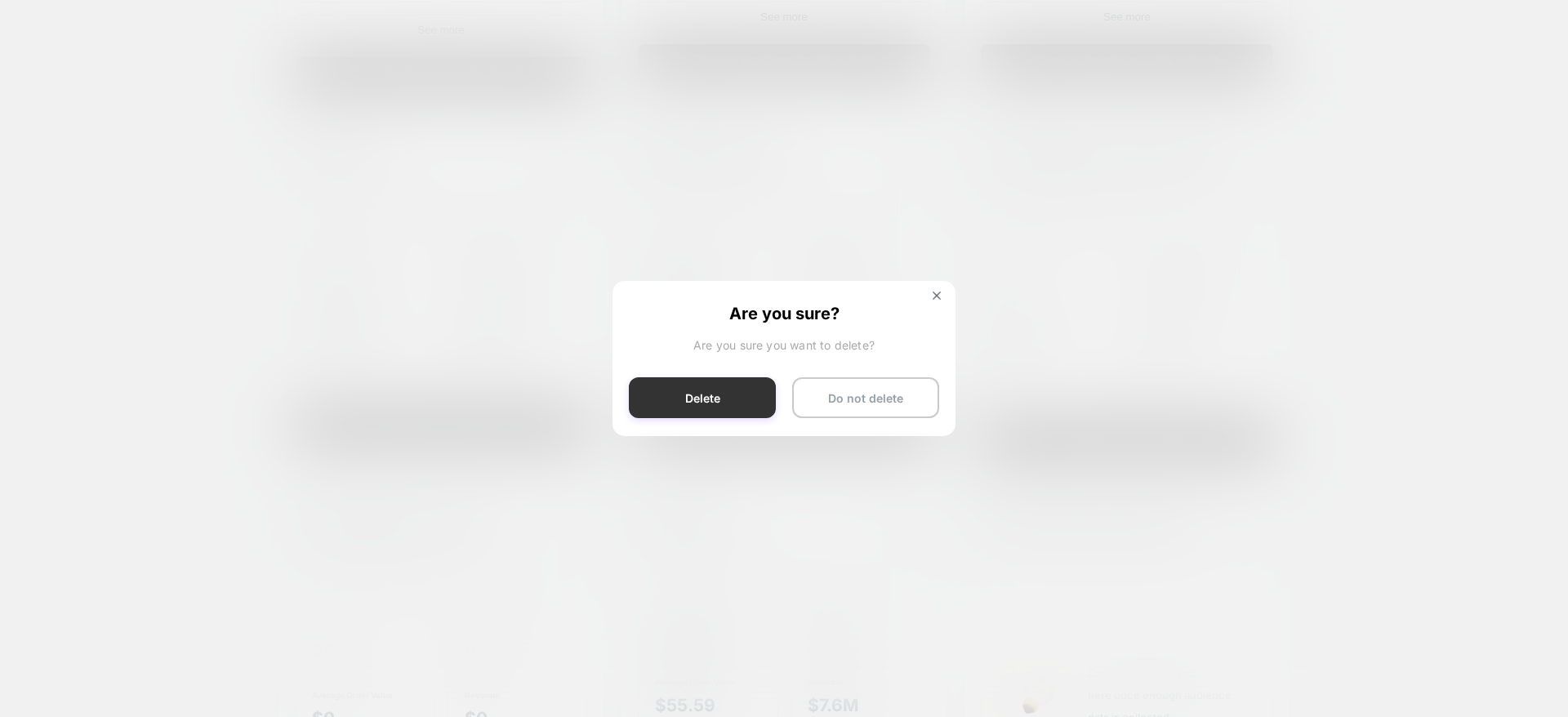
click at [658, 404] on button "Delete" at bounding box center [702, 397] width 147 height 41
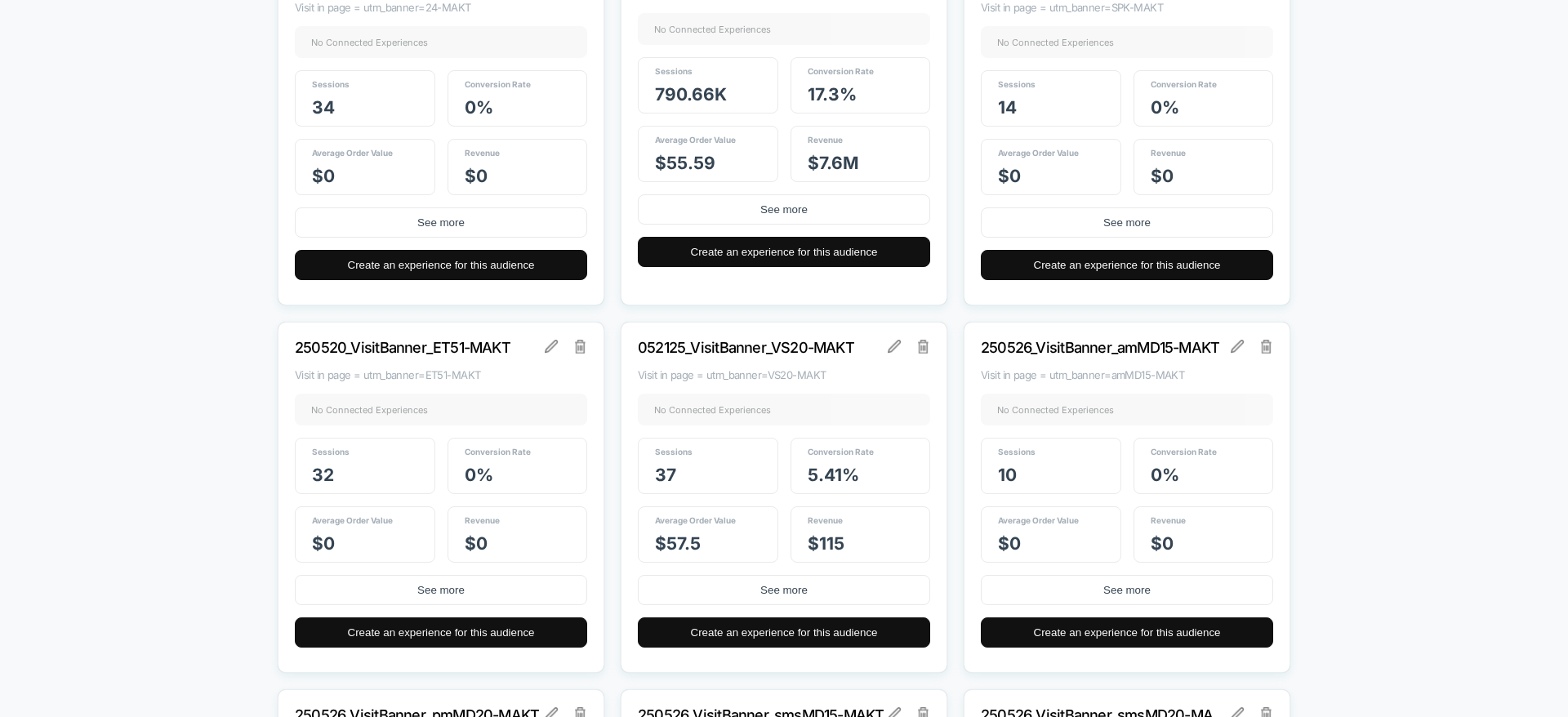
scroll to position [3232, 0]
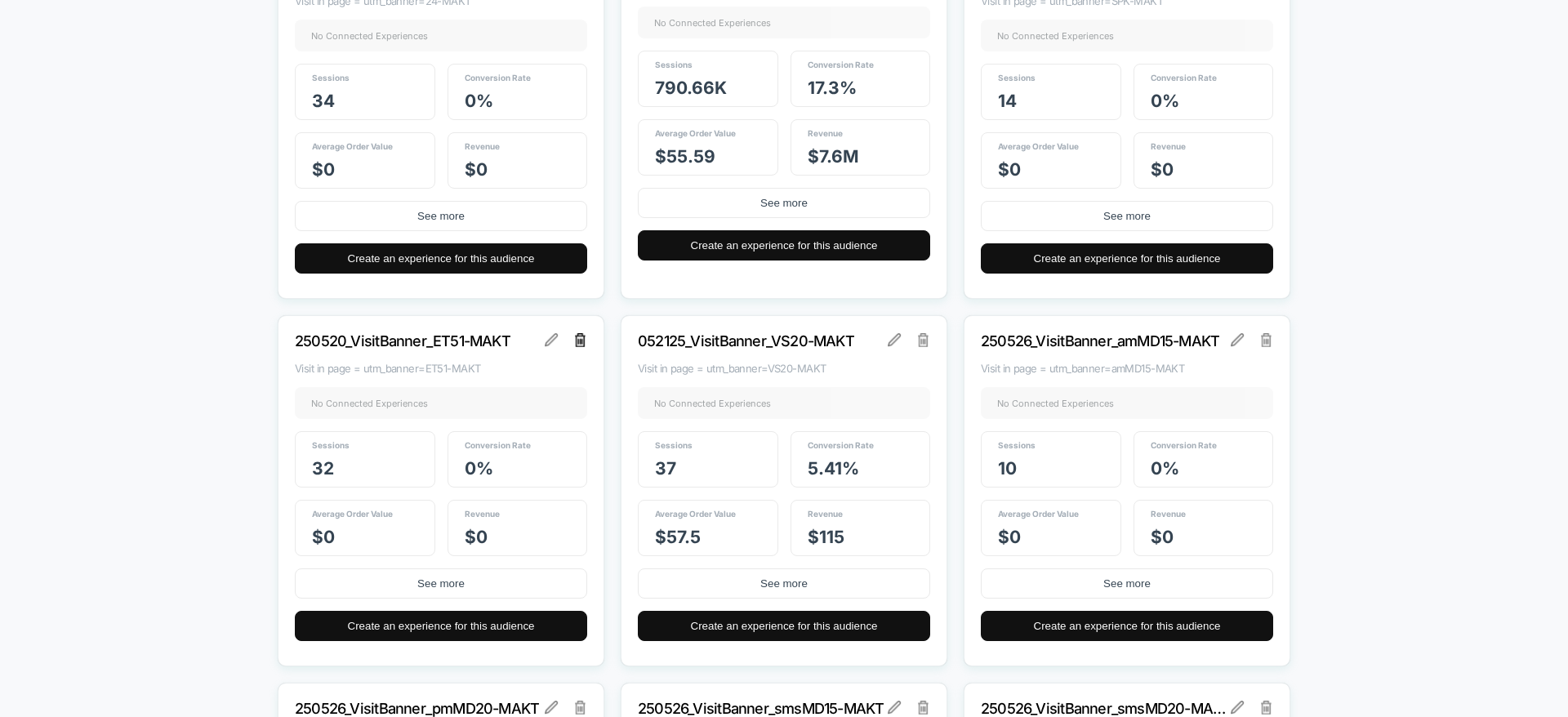
click at [577, 343] on img at bounding box center [580, 340] width 12 height 13
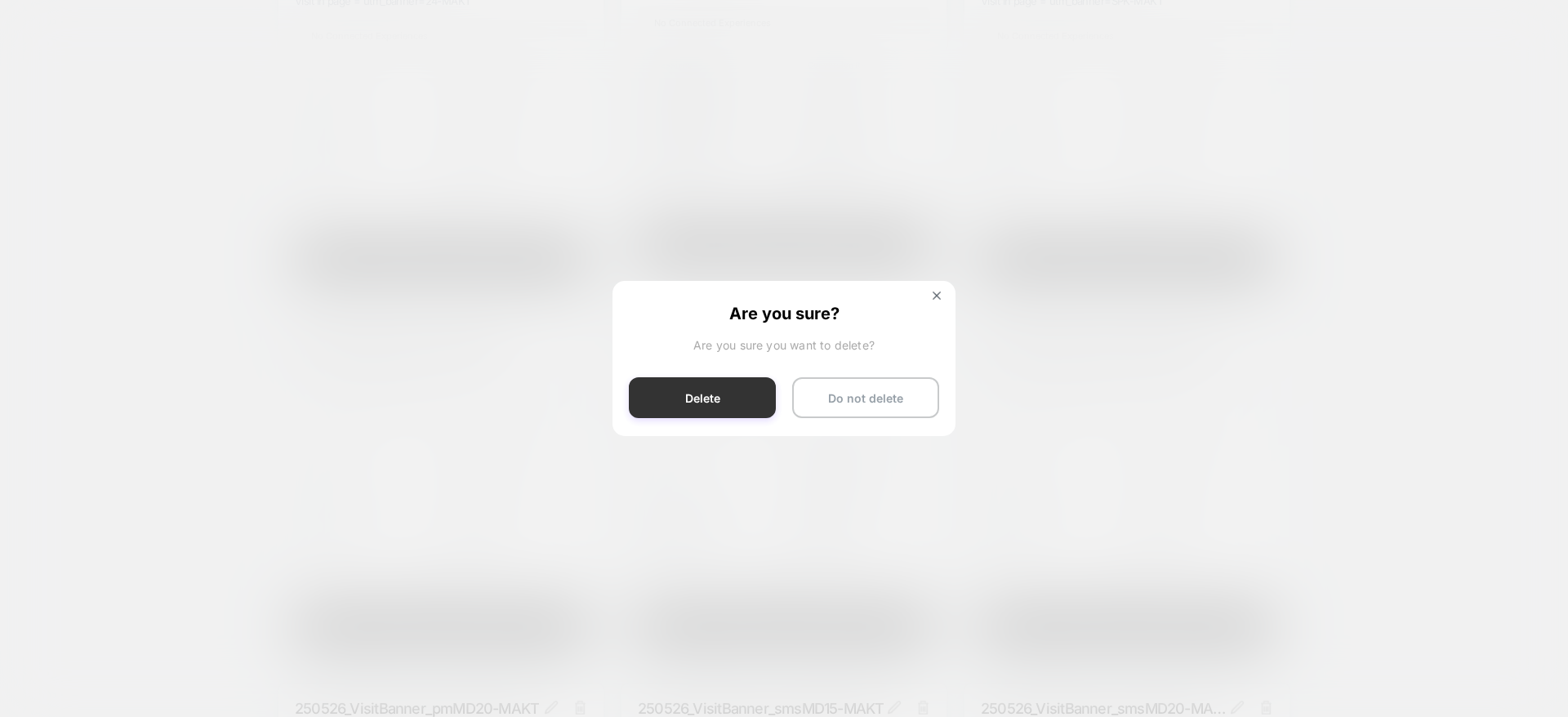
click at [711, 395] on button "Delete" at bounding box center [702, 397] width 147 height 41
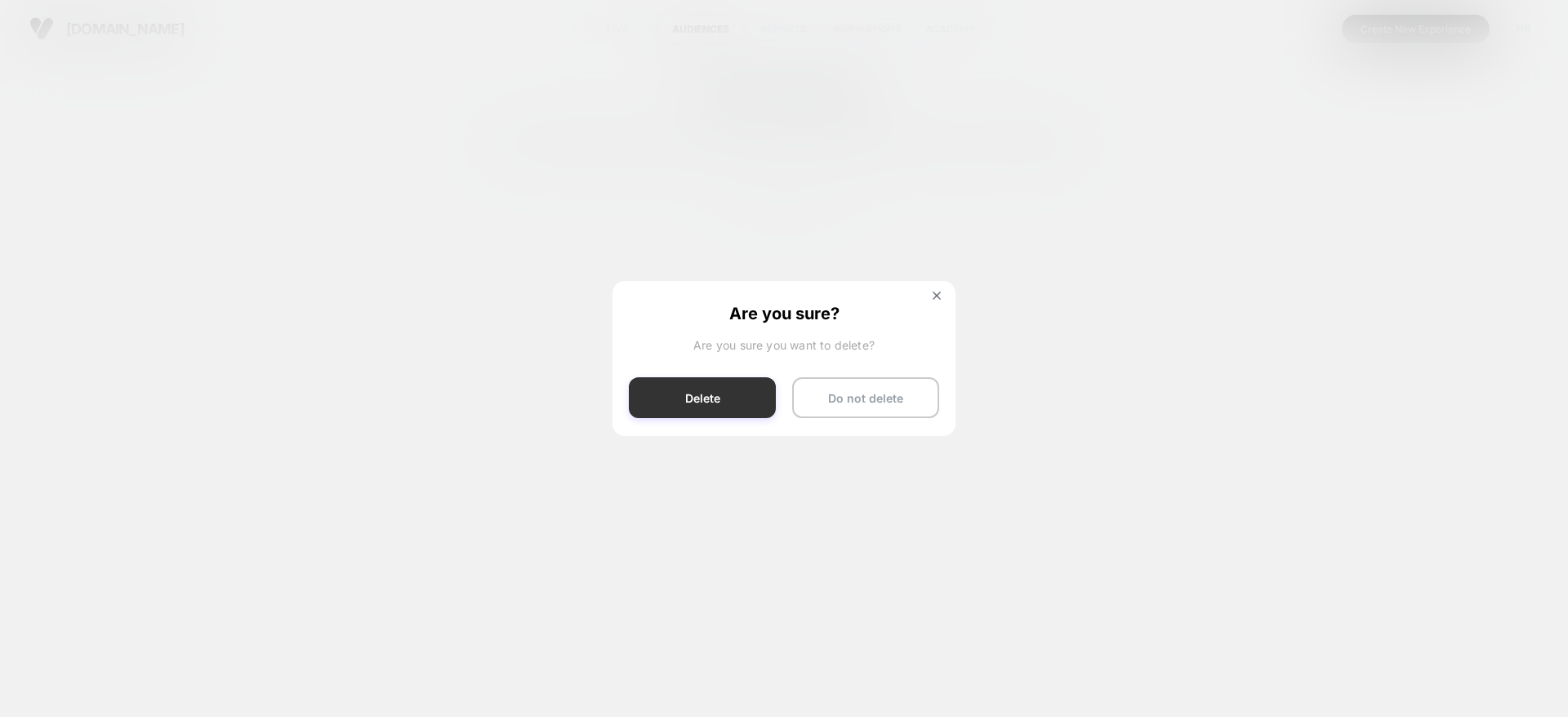
scroll to position [0, 0]
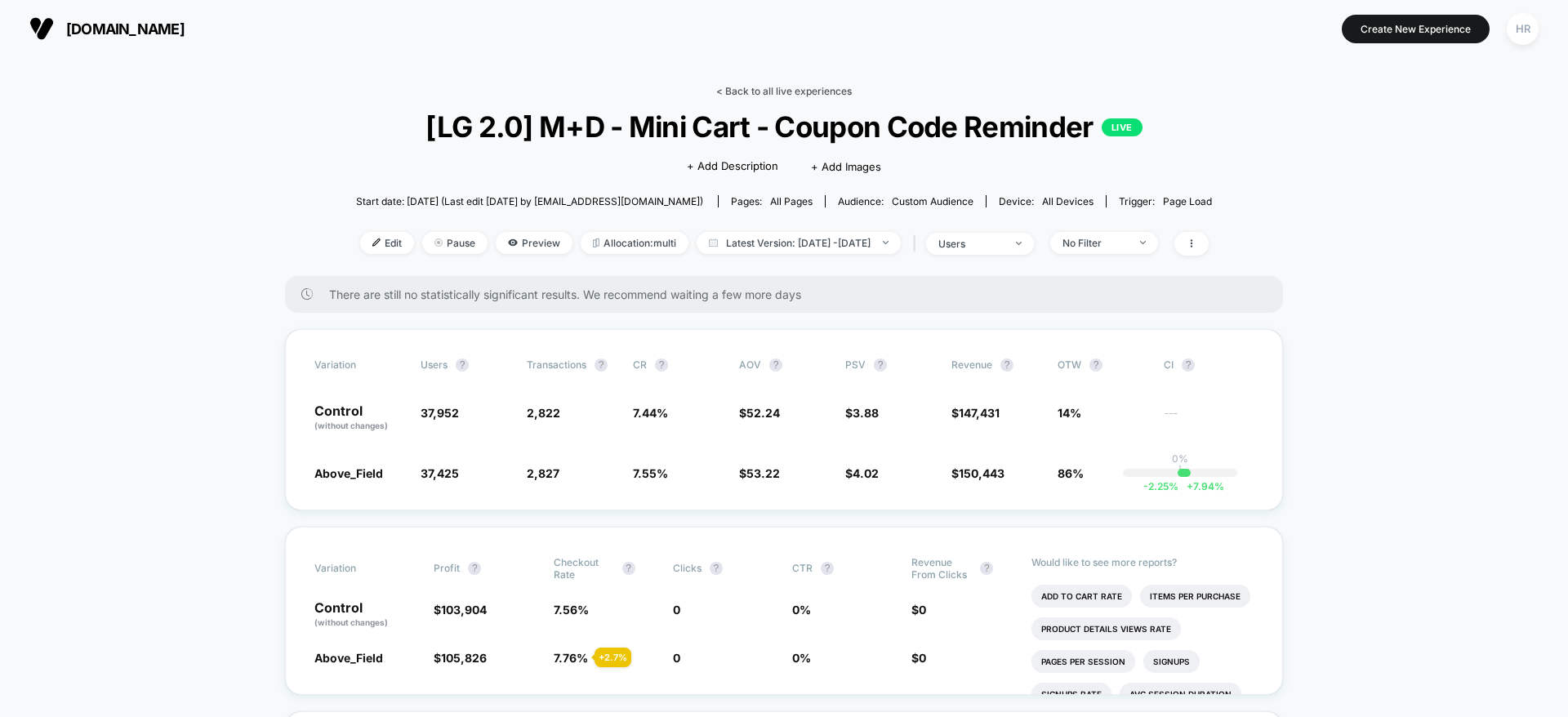
click at [789, 89] on link "< Back to all live experiences" at bounding box center [784, 91] width 135 height 13
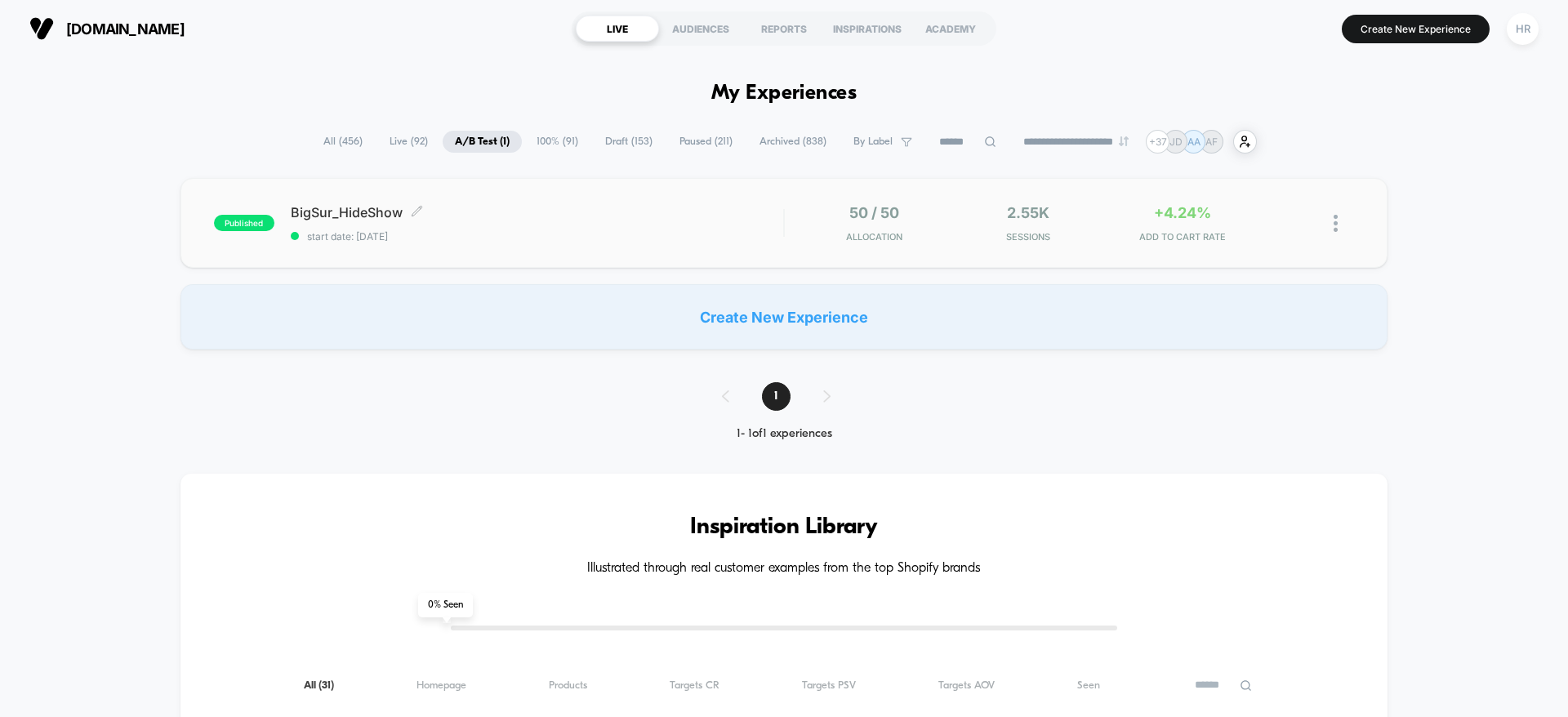
click at [535, 225] on div "BigSur_HideShow Click to edit experience details Click to edit experience detai…" at bounding box center [537, 223] width 493 height 38
